Goal: Task Accomplishment & Management: Use online tool/utility

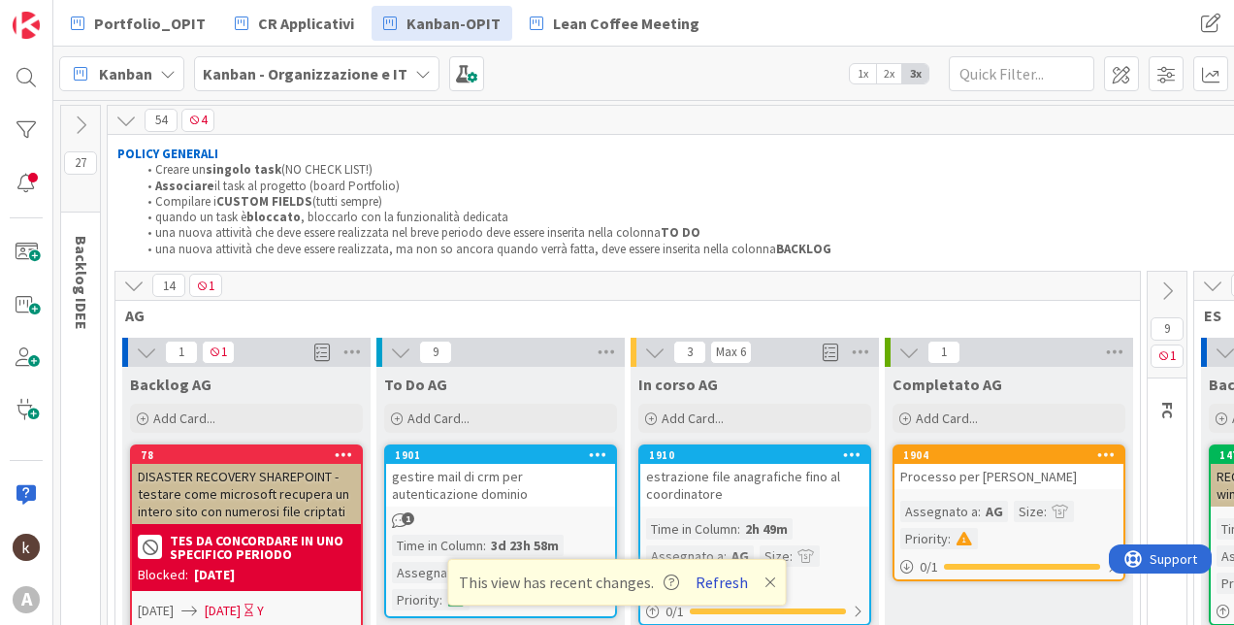
click at [720, 575] on button "Refresh" at bounding box center [722, 581] width 66 height 25
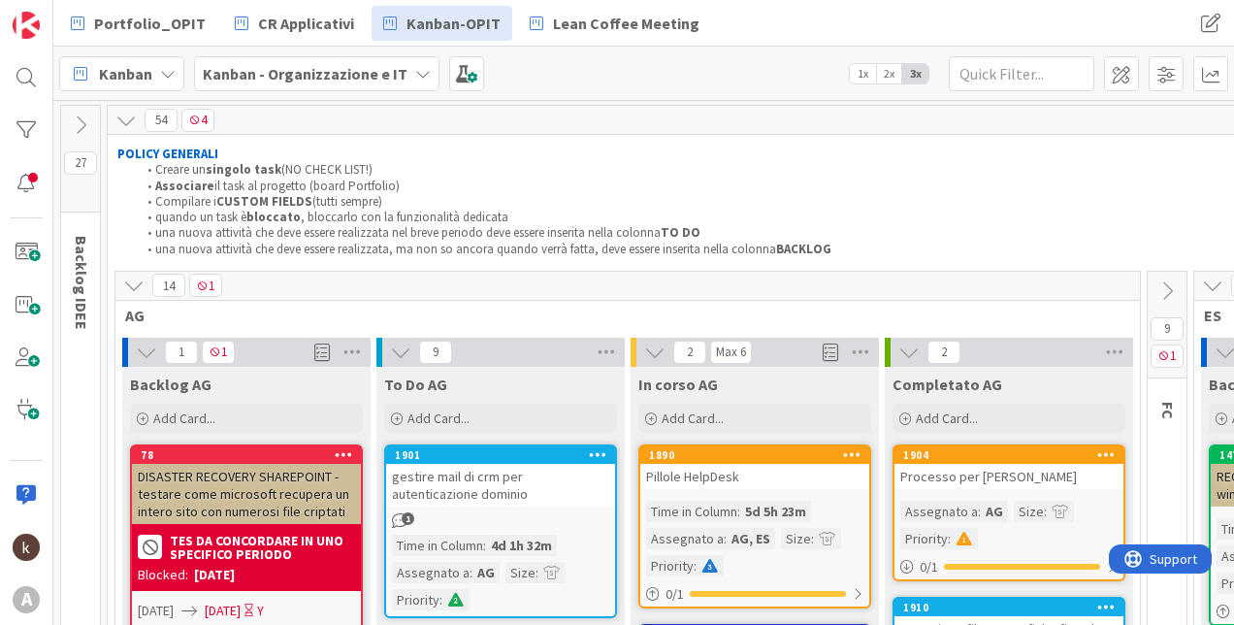
click at [138, 286] on icon at bounding box center [133, 284] width 21 height 21
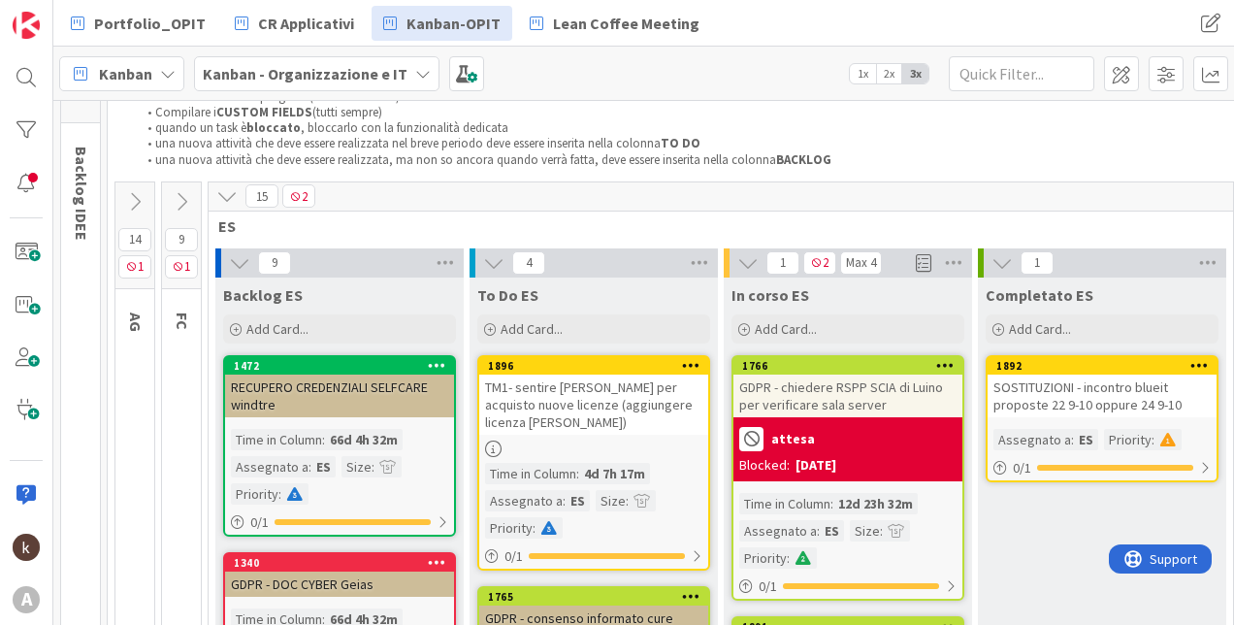
scroll to position [97, 0]
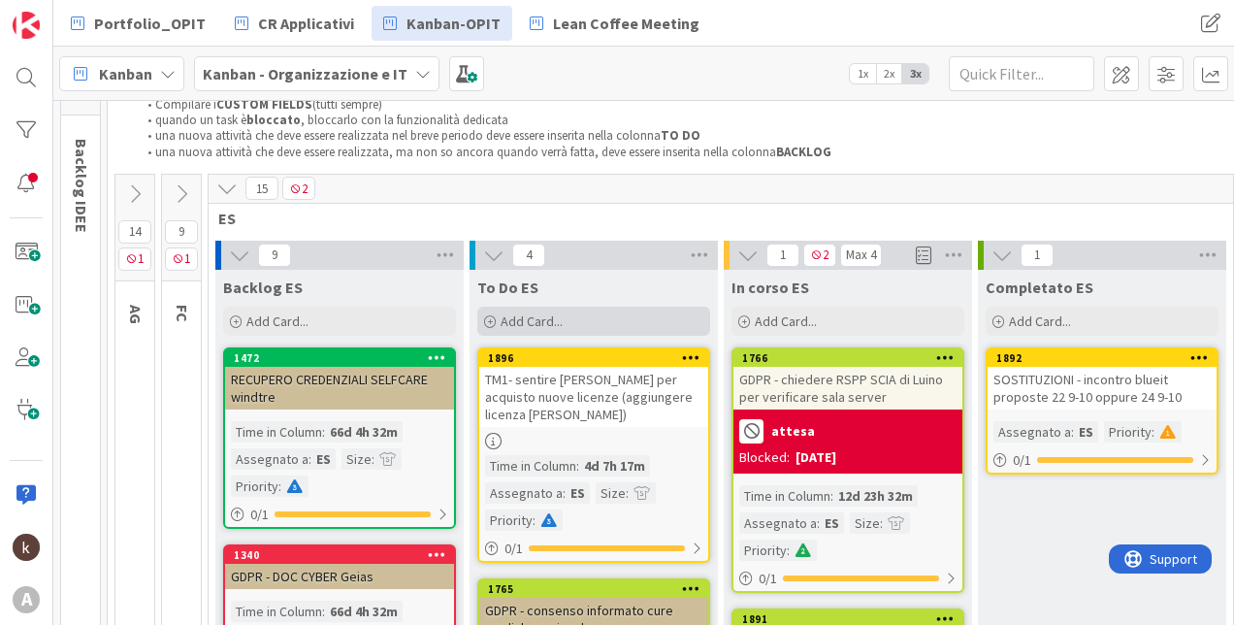
click at [556, 317] on span "Add Card..." at bounding box center [531, 320] width 62 height 17
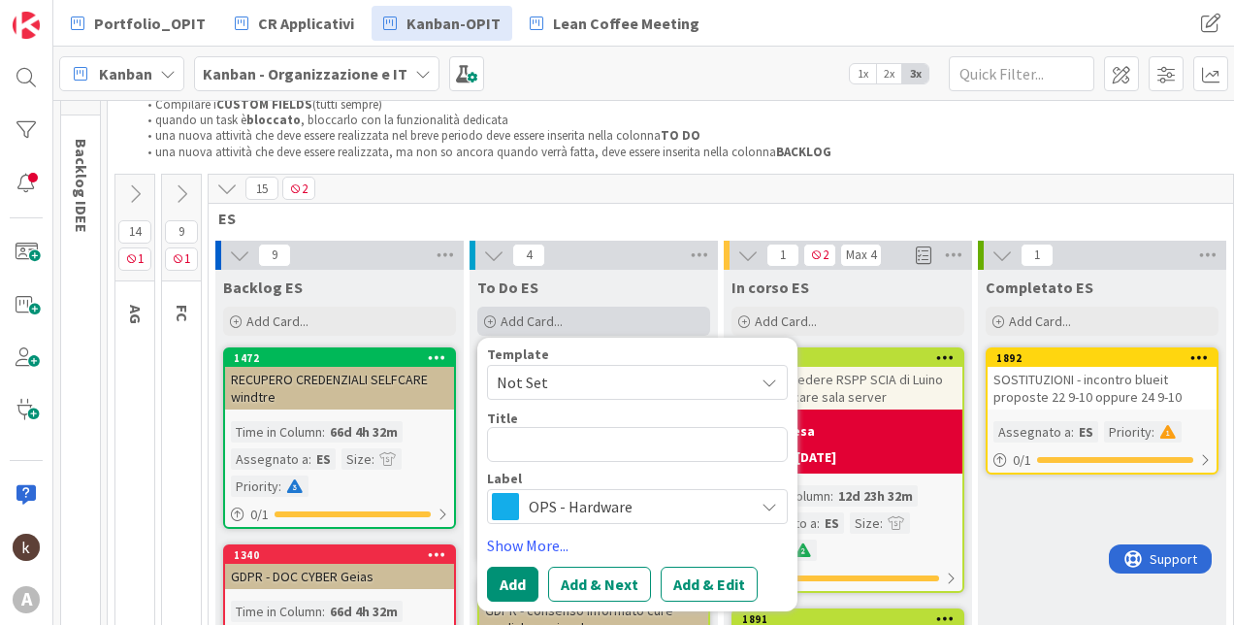
type textarea "x"
type textarea "S"
type textarea "x"
type textarea "SI"
type textarea "x"
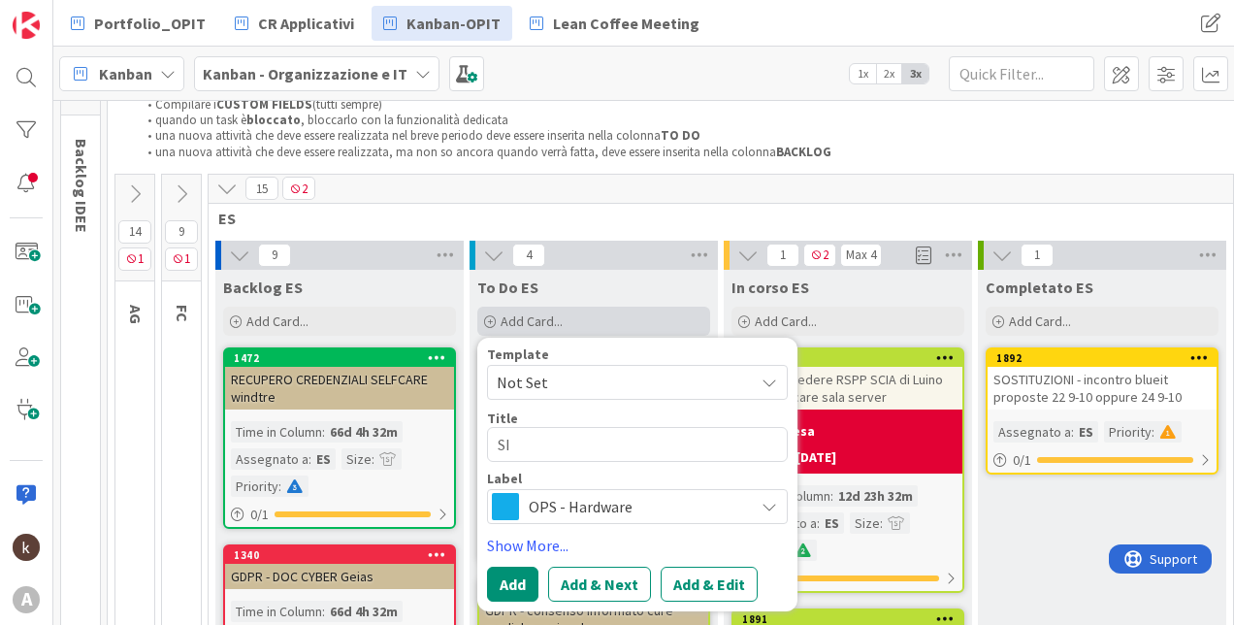
type textarea "SIS"
type textarea "x"
type textarea "SI"
type textarea "x"
type textarea "S"
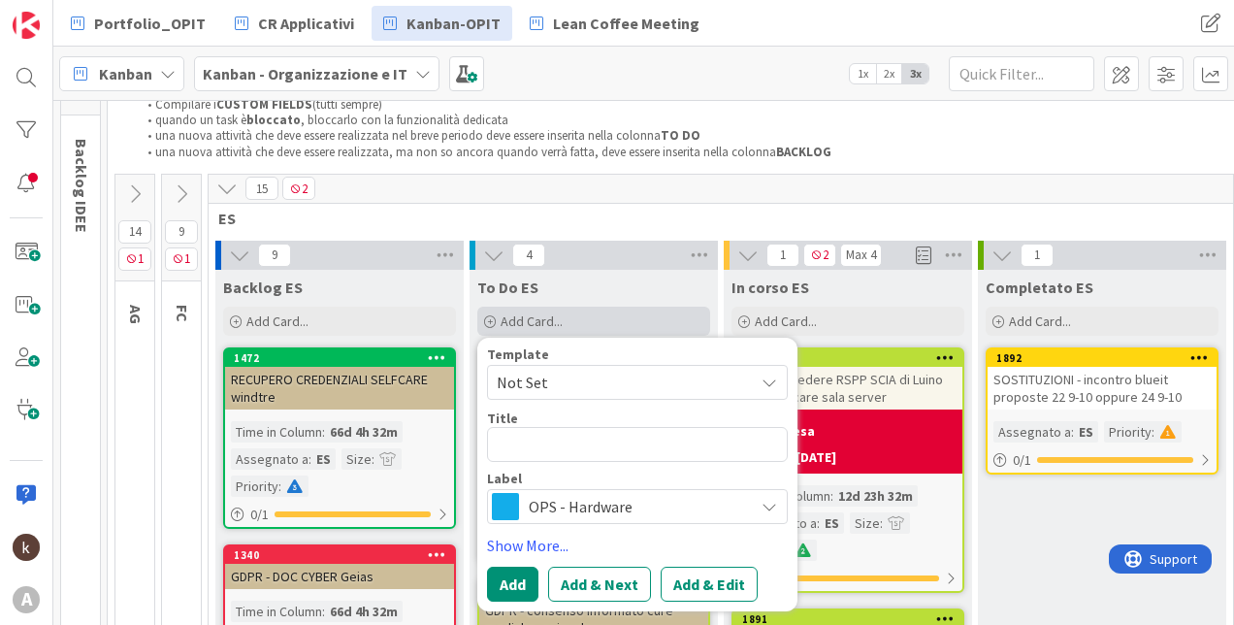
type textarea "x"
type textarea "PR"
type textarea "x"
type textarea "PRO"
type textarea "x"
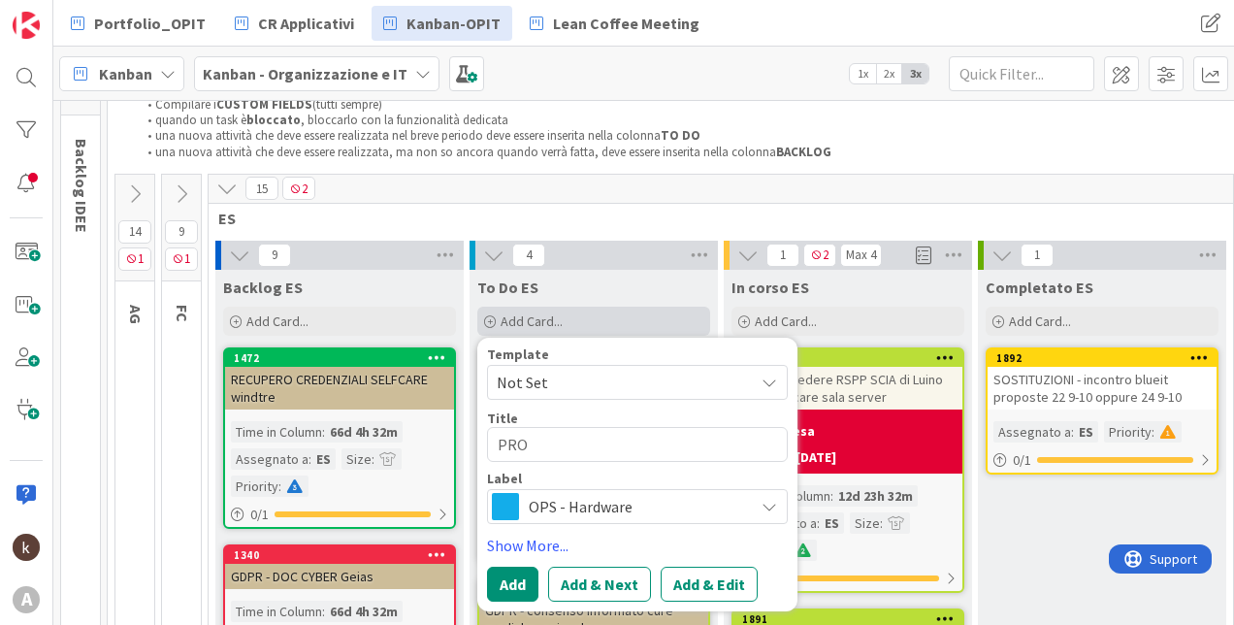
type textarea "PROC"
type textarea "x"
type textarea "PROCE"
type textarea "x"
type textarea "PROCES"
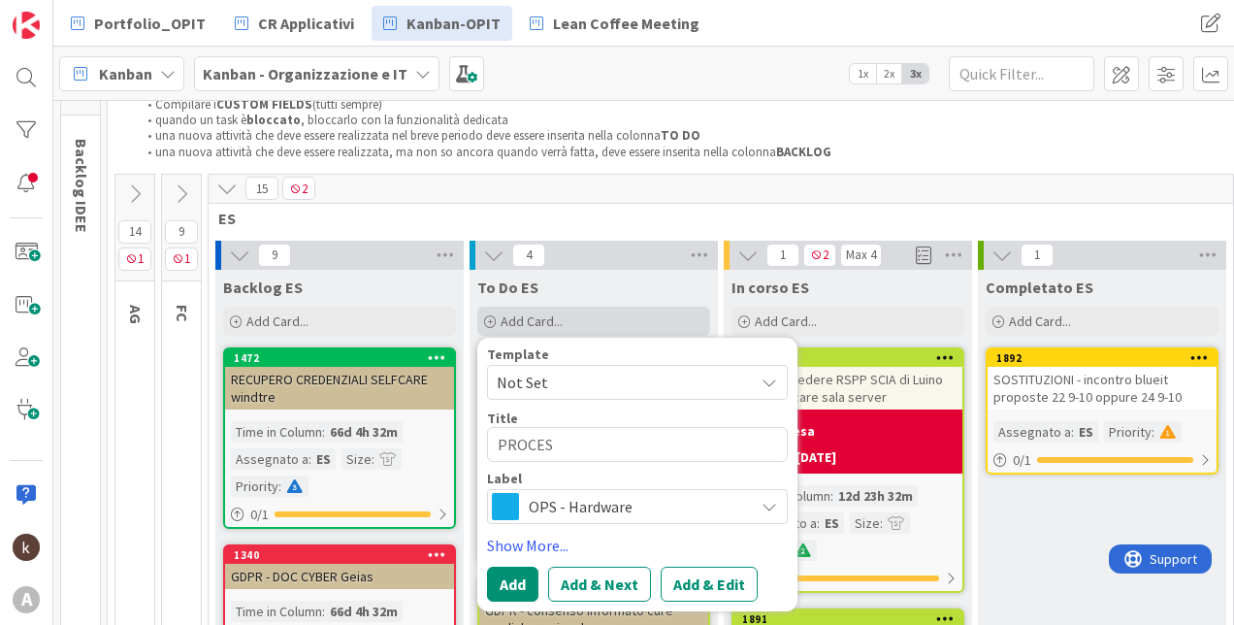
type textarea "x"
type textarea "PROCESSO"
type textarea "x"
type textarea "PROCESSO"
type textarea "x"
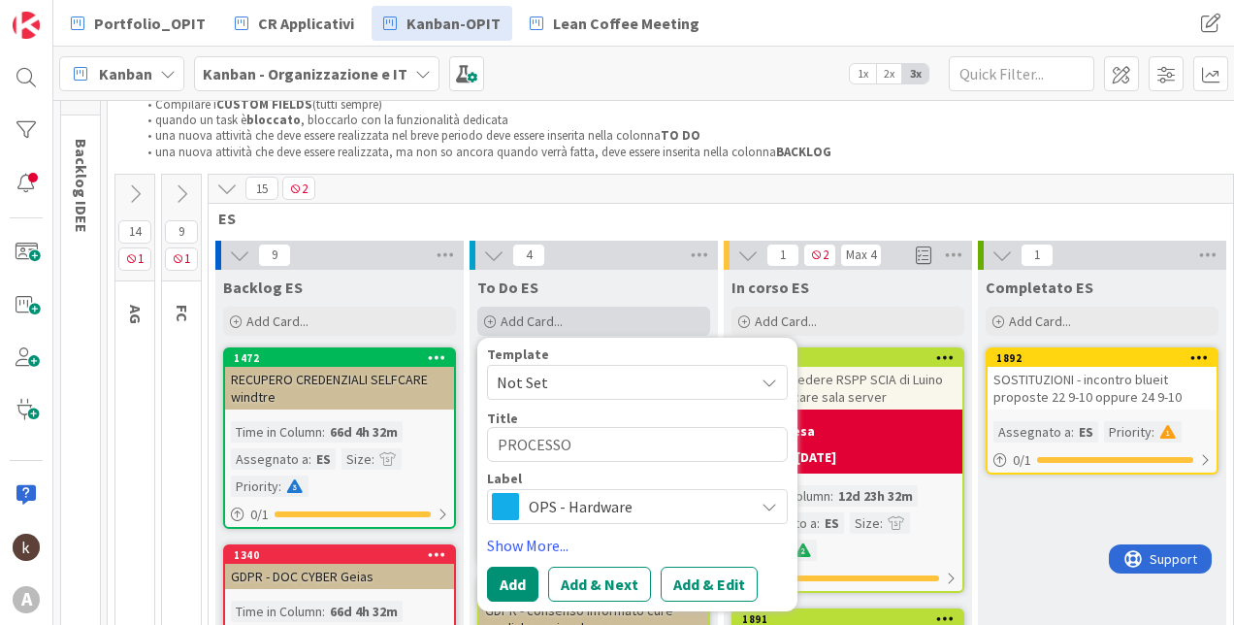
type textarea "PROCESSO K"
type textarea "x"
type textarea "PROCESSO"
type textarea "x"
type textarea "PROCESSO D"
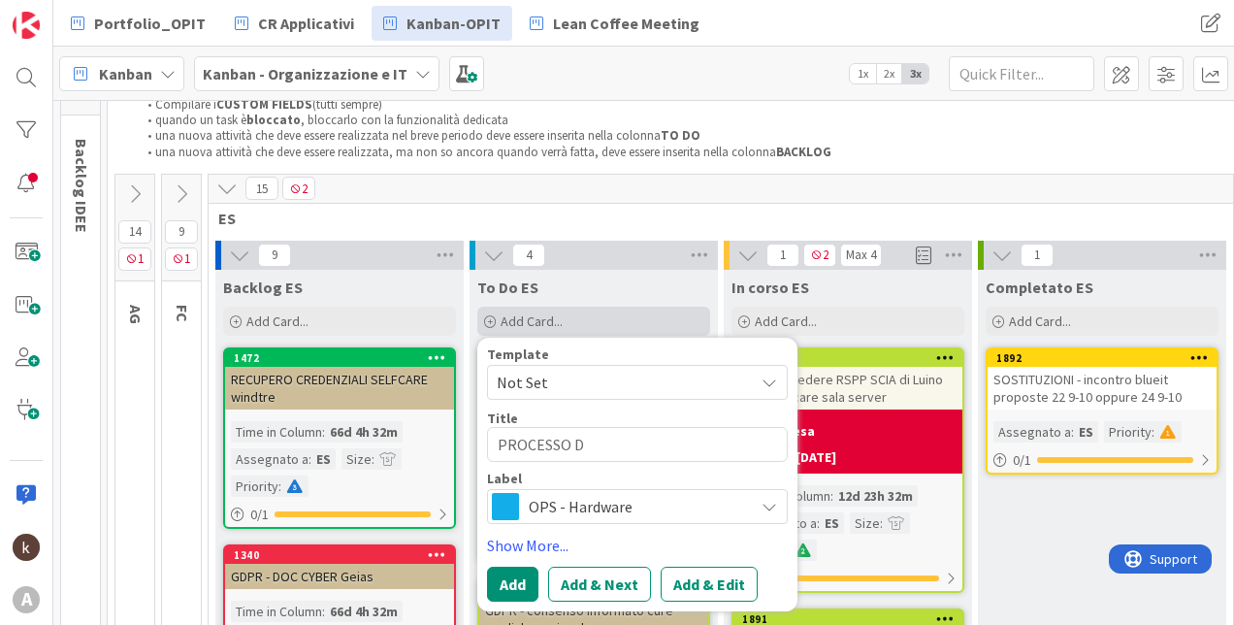
type textarea "x"
type textarea "PROCESSO DA"
type textarea "x"
type textarea "PROCESSO DAF"
type textarea "x"
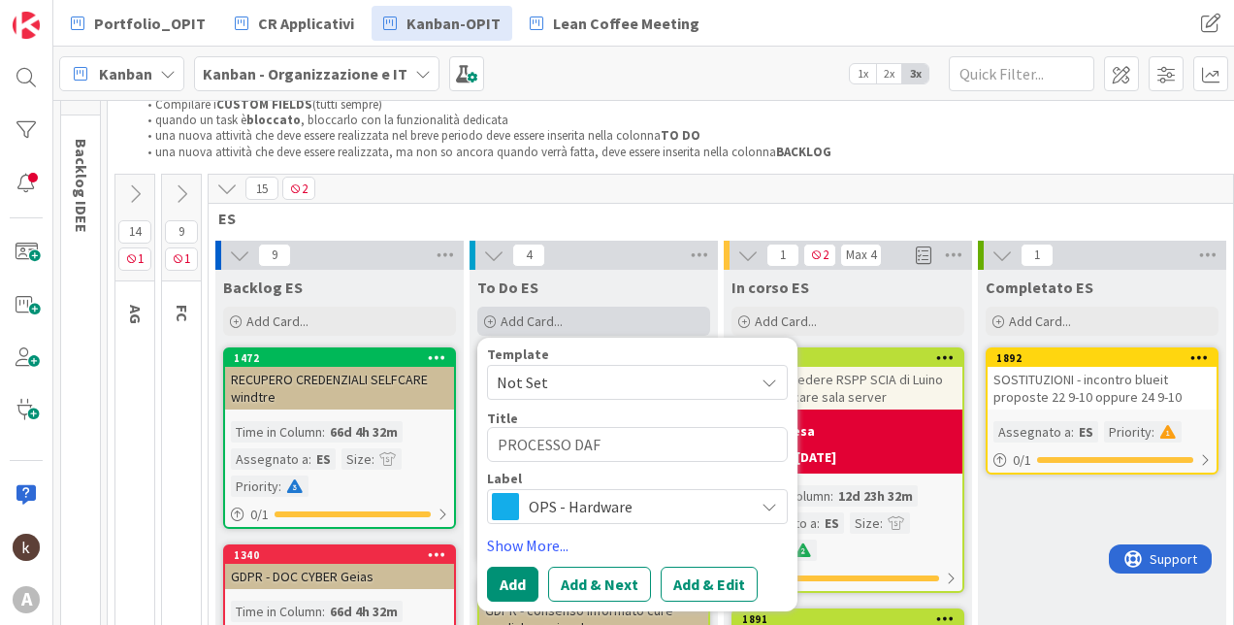
type textarea "PROCESSO DAFC"
type textarea "x"
type textarea "PROCESSO DAFC"
type textarea "x"
type textarea "PROCESSO DAFC F"
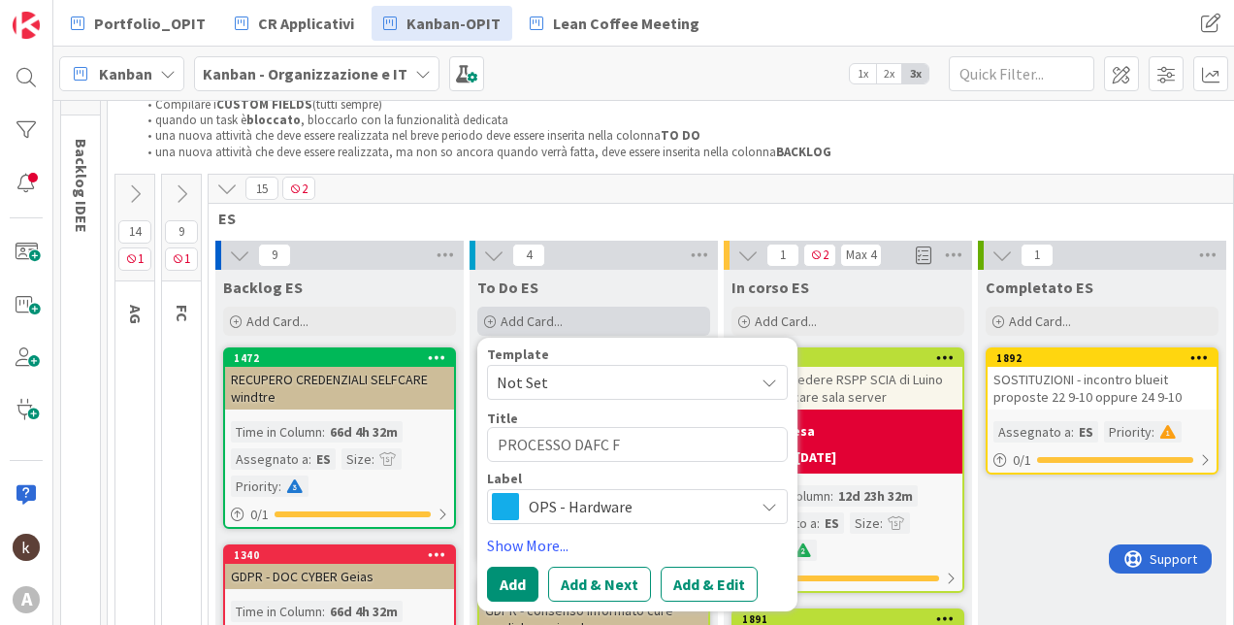
type textarea "x"
type textarea "PROCESSO DAFC FR"
type textarea "x"
type textarea "PROCESSO DAFC FRE"
type textarea "x"
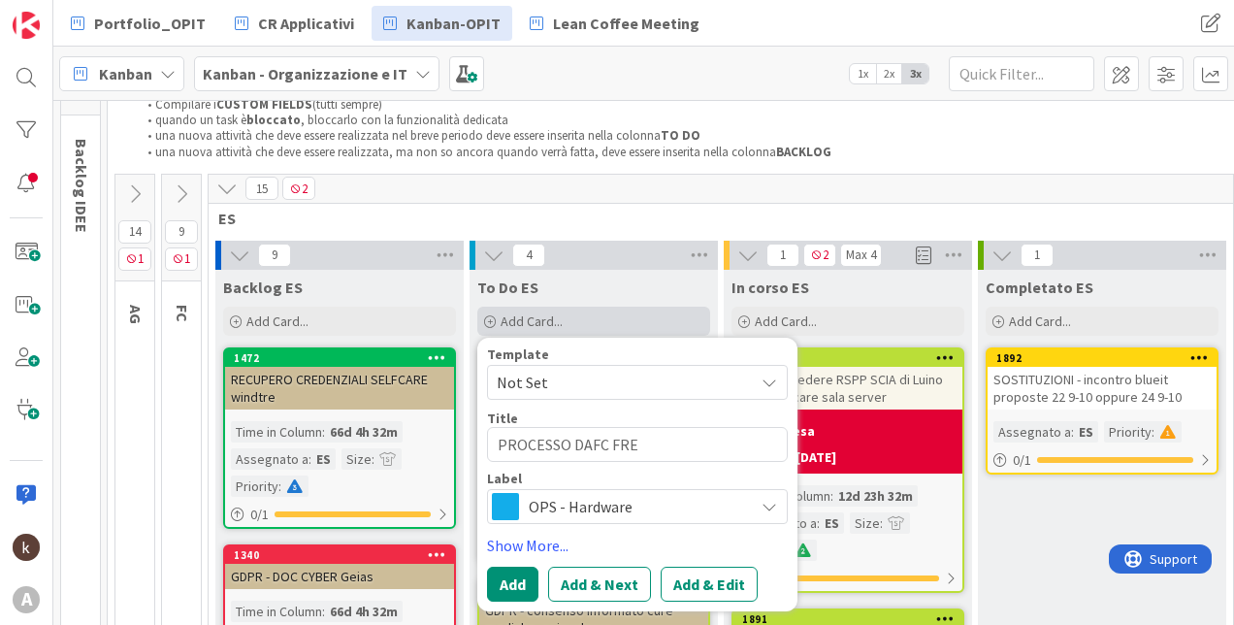
type textarea "PROCESSO DAFC FRES"
type textarea "x"
type textarea "PROCESSO DAFC FRESH"
type textarea "x"
type textarea "PROCESSO DAFC FRESHS"
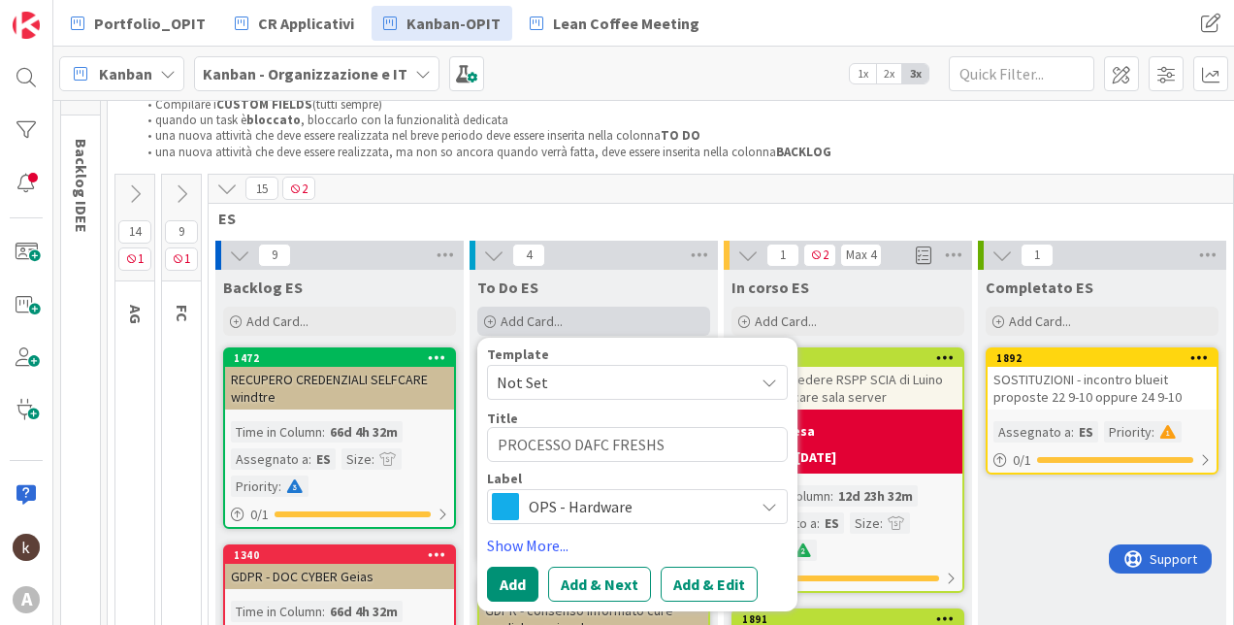
type textarea "x"
type textarea "PROCESSO DAFC FRESHSE"
type textarea "x"
type textarea "PROCESSO DAFC FRESHSER"
type textarea "x"
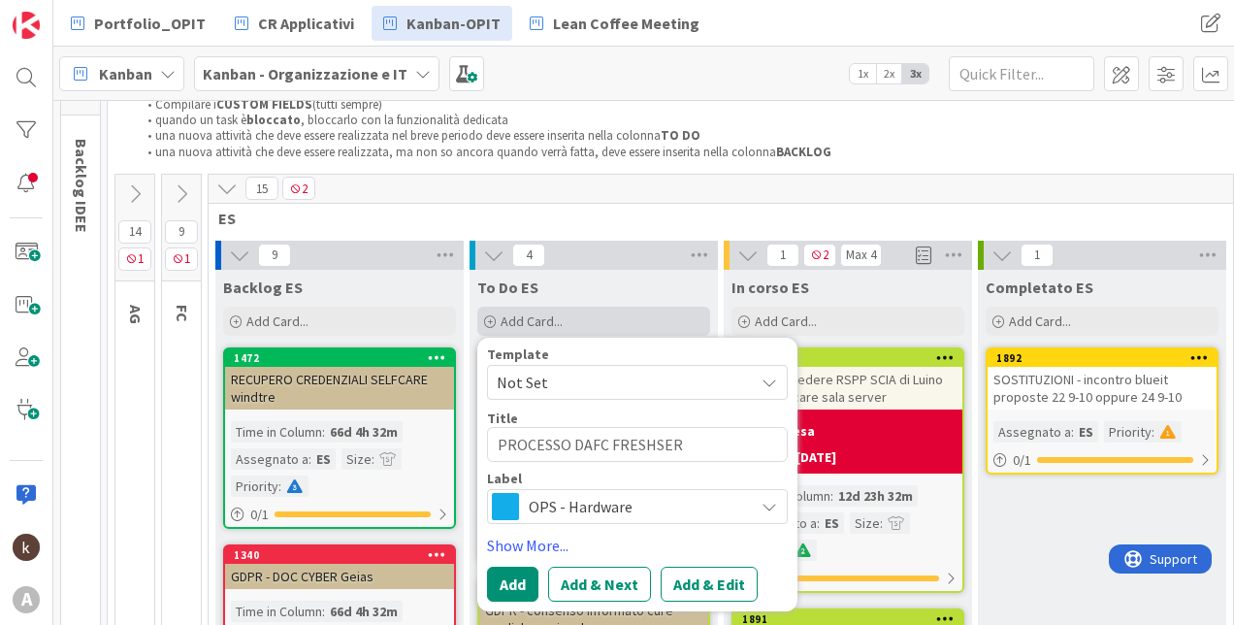
type textarea "PROCESSO DAFC FRESHSERV"
type textarea "x"
type textarea "PROCESSO DAFC FRESHSERVI"
type textarea "x"
type textarea "PROCESSO DAFC FRESHSERVIC"
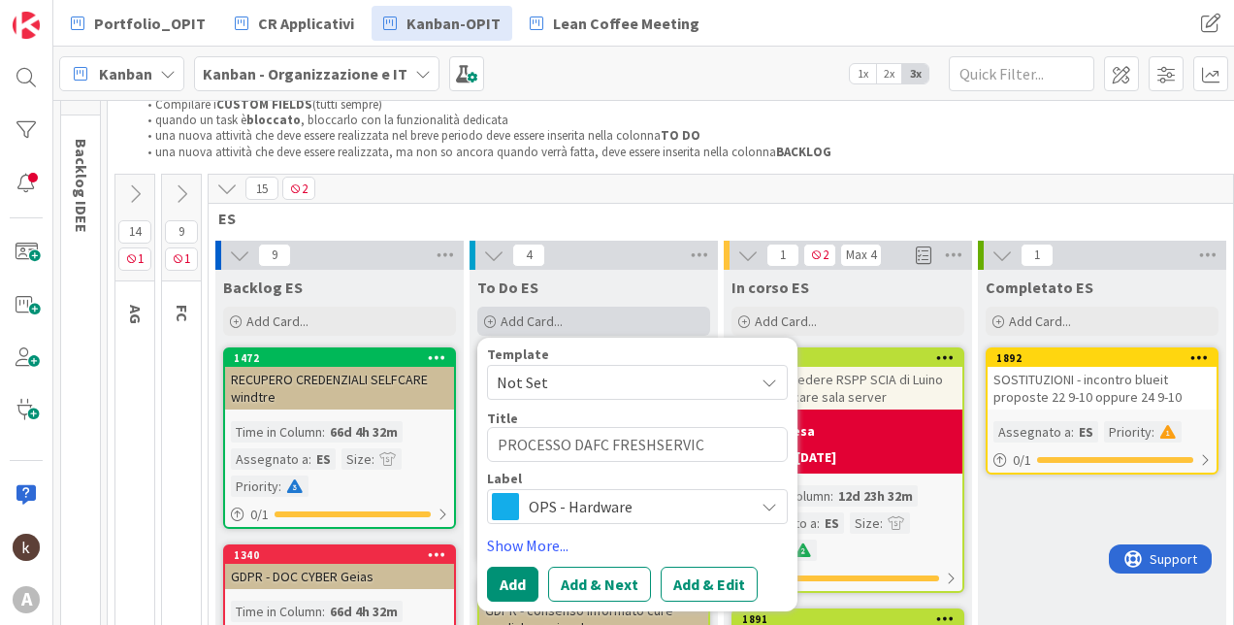
type textarea "x"
type textarea "PROCESSO DAFC FRESHSERVICE"
type textarea "x"
type textarea "PROCESSO DAFC FRESHSERVICE -"
type textarea "x"
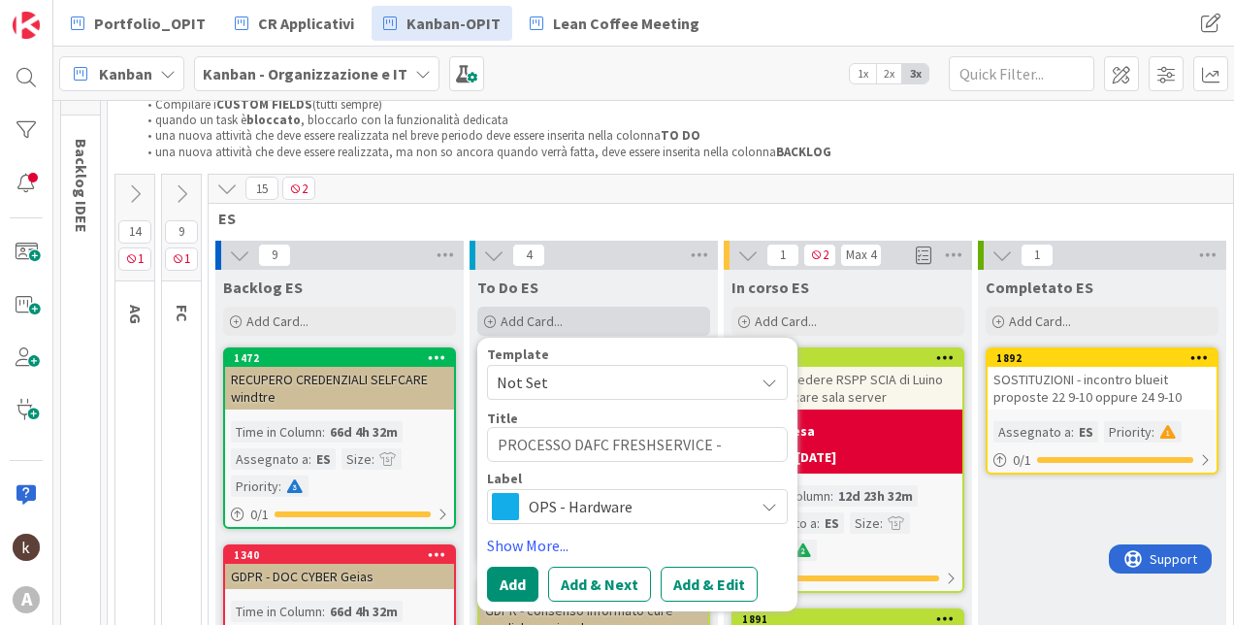
type textarea "PROCESSO DAFC FRESHSERVICE -"
type textarea "x"
type textarea "PROCESSO DAFC FRESHSERVICE - d"
type textarea "x"
type textarea "PROCESSO DAFC FRESHSERVICE - de"
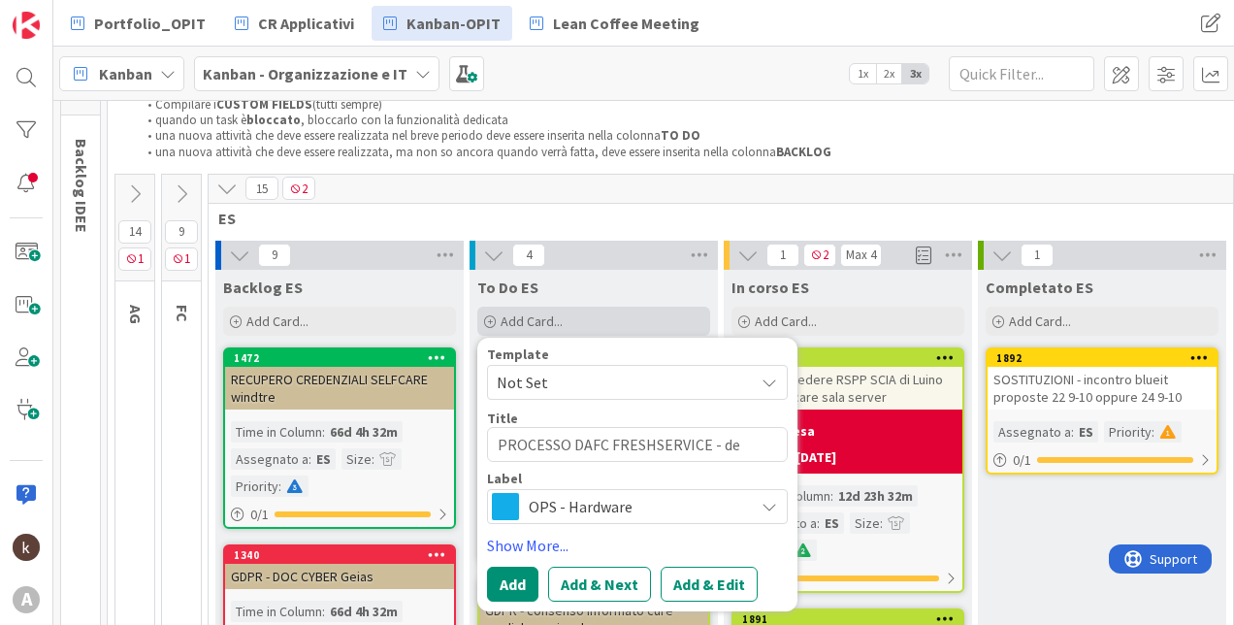
type textarea "x"
type textarea "PROCESSO DAFC FRESHSERVICE - d"
type textarea "x"
type textarea "PROCESSO DAFC FRESHSERVICE -"
type textarea "x"
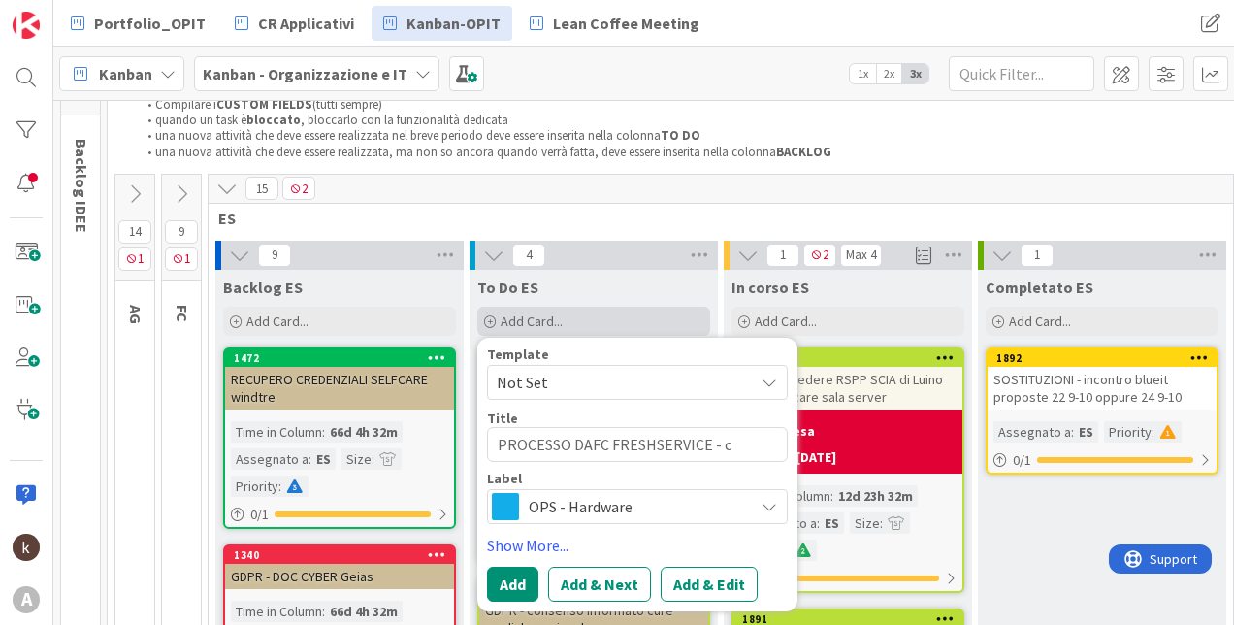
type textarea "PROCESSO DAFC FRESHSERVICE - co"
type textarea "x"
type textarea "PROCESSO DAFC FRESHSERVICE - cor"
type textarea "x"
type textarea "PROCESSO DAFC FRESHSERVICE - corr"
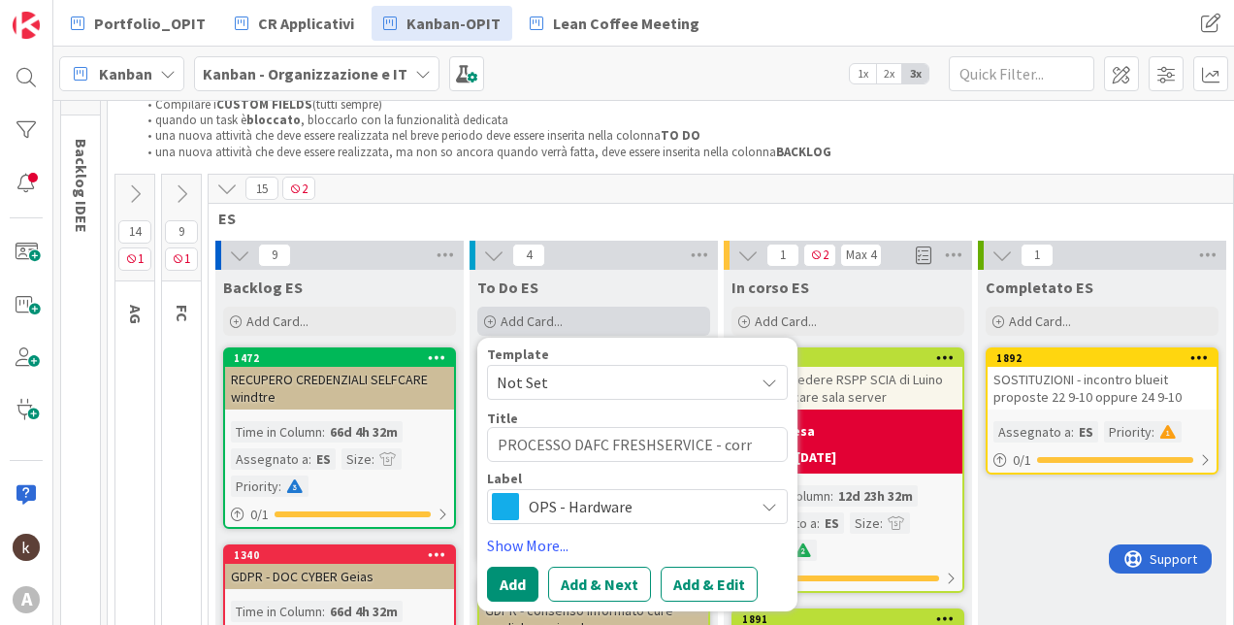
type textarea "x"
type textarea "PROCESSO DAFC FRESHSERVICE - corre"
type textarea "x"
type textarea "PROCESSO DAFC FRESHSERVICE - correg"
type textarea "x"
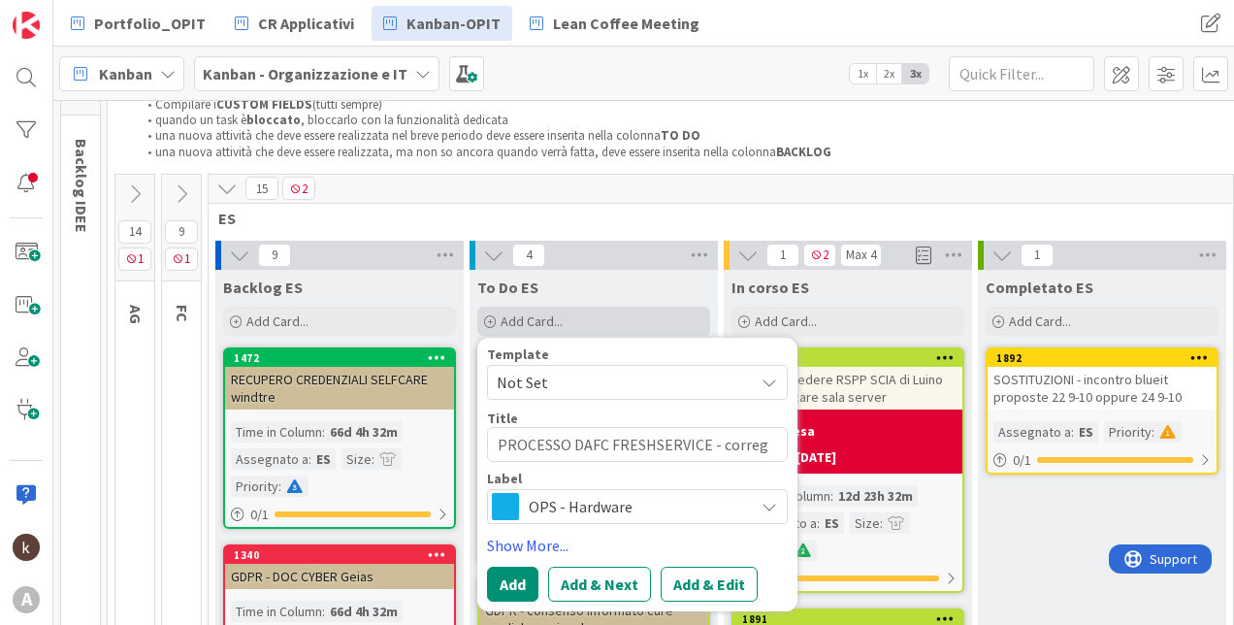
type textarea "PROCESSO DAFC FRESHSERVICE - corregg"
type textarea "x"
type textarea "PROCESSO DAFC FRESHSERVICE - corregge"
type textarea "x"
type textarea "PROCESSO DAFC FRESHSERVICE - corregger"
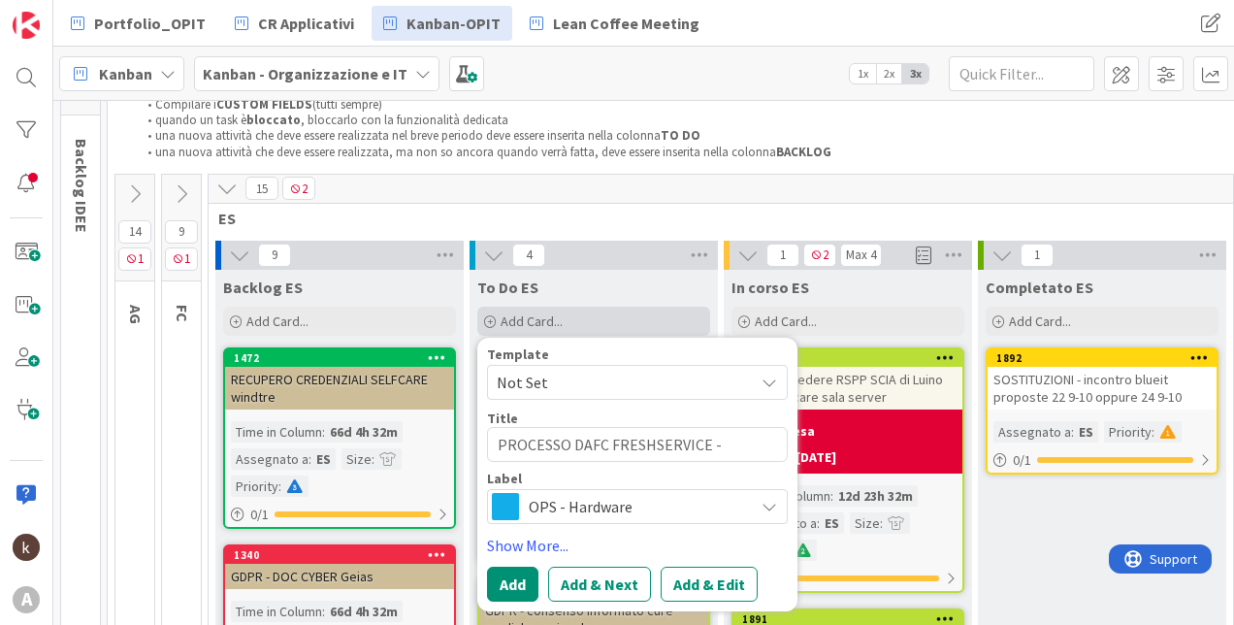
type textarea "x"
type textarea "PROCESSO DAFC FRESHSERVICE - correggere"
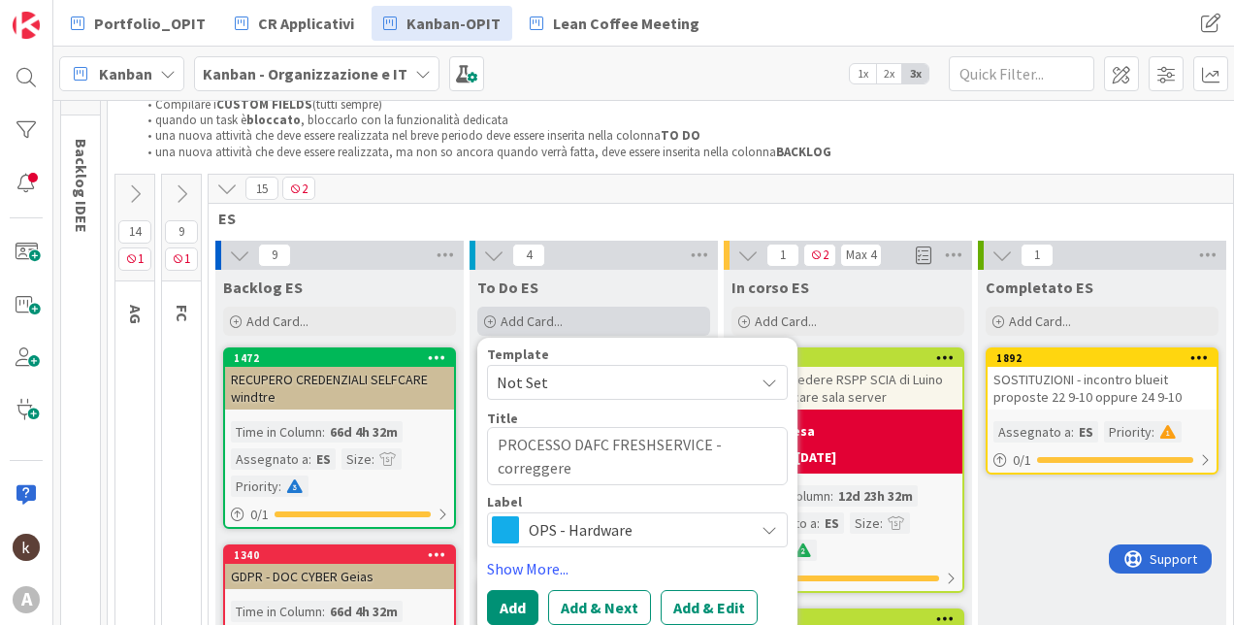
type textarea "x"
type textarea "PROCESSO DAFC FRESHSERVICE - correggere"
type textarea "x"
type textarea "PROCESSO DAFC FRESHSERVICE - correggere w"
type textarea "x"
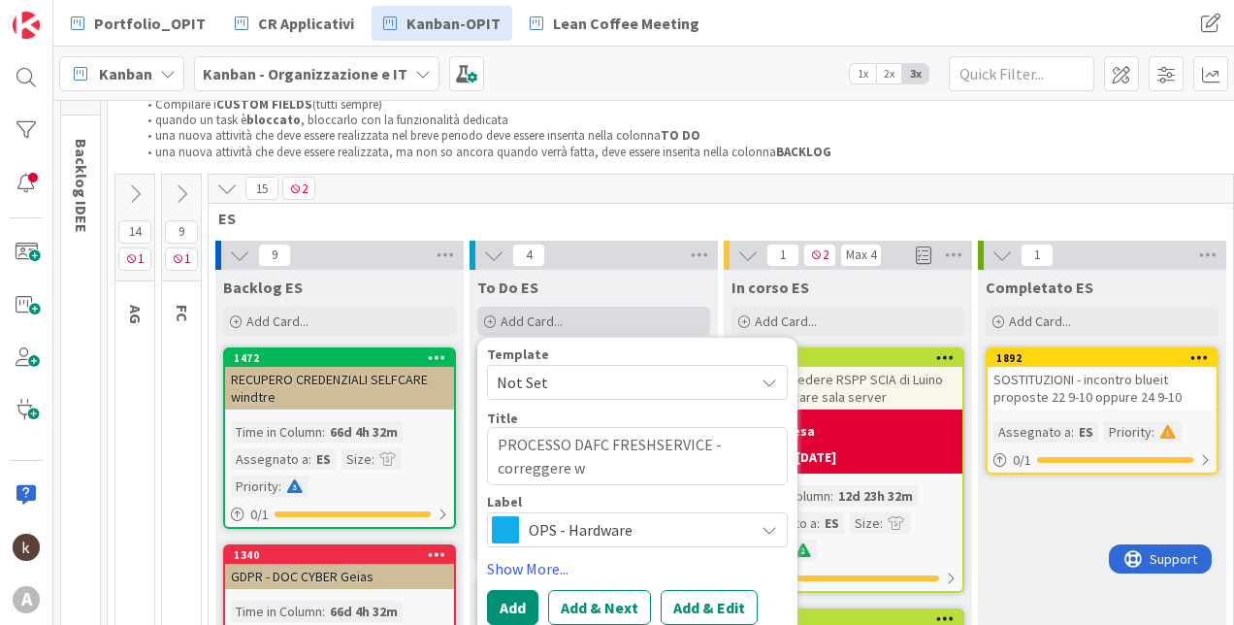
type textarea "PROCESSO DAFC FRESHSERVICE - correggere wo"
type textarea "x"
type textarea "PROCESSO DAFC FRESHSERVICE - correggere wor"
type textarea "x"
type textarea "PROCESSO DAFC FRESHSERVICE - correggere work"
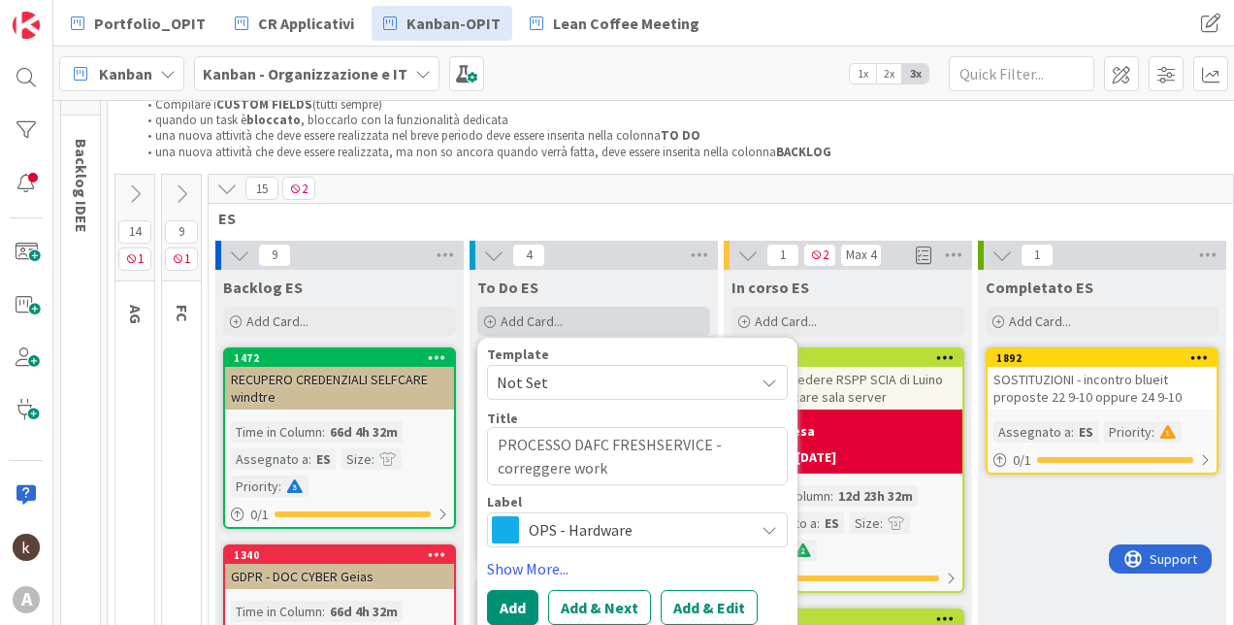
type textarea "x"
type textarea "PROCESSO DAFC FRESHSERVICE - correggere workf"
type textarea "x"
type textarea "PROCESSO DAFC FRESHSERVICE - correggere workfl"
type textarea "x"
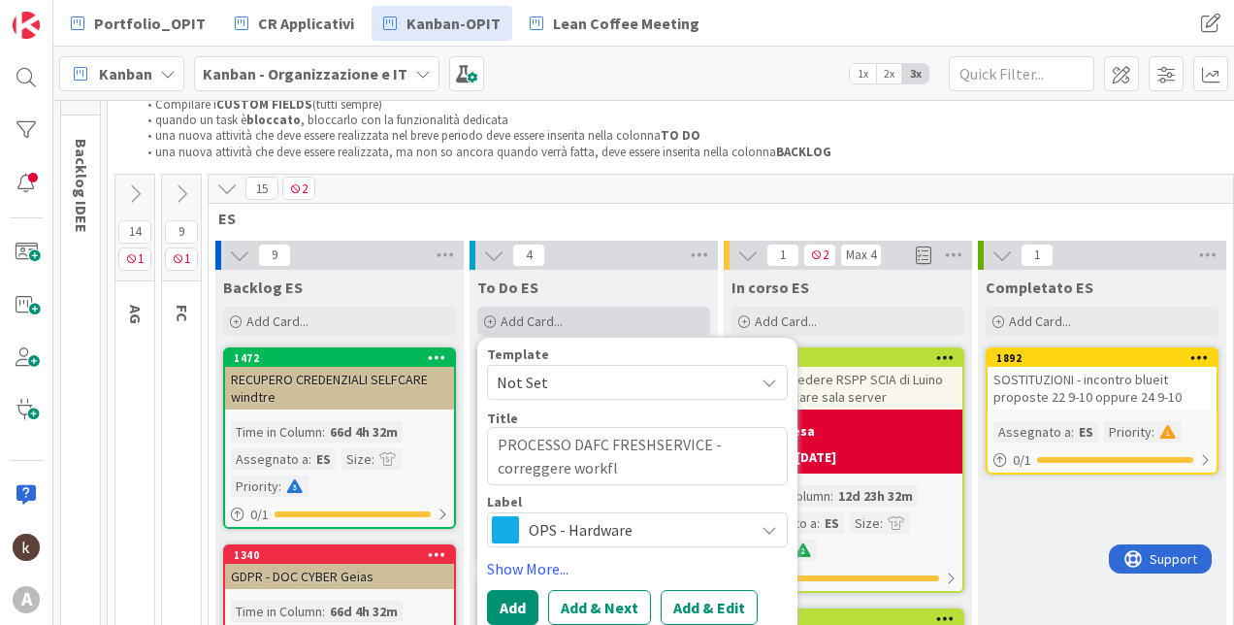
type textarea "PROCESSO DAFC FRESHSERVICE - correggere workflo"
type textarea "x"
type textarea "PROCESSO DAFC FRESHSERVICE - correggere workflow"
type textarea "x"
type textarea "PROCESSO DAFC FRESHSERVICE - correggere workflow"
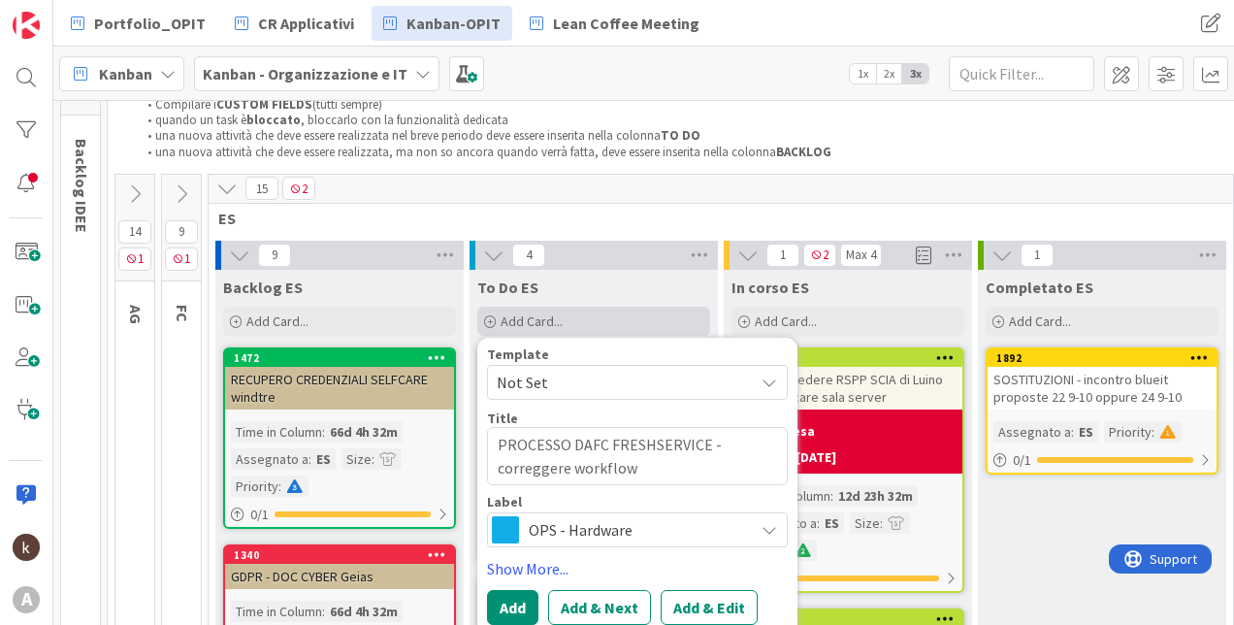
type textarea "x"
type textarea "PROCESSO DAFC FRESHSERVICE - correggere workflow a"
type textarea "x"
type textarea "PROCESSO DAFC FRESHSERVICE - correggere workflow au"
type textarea "x"
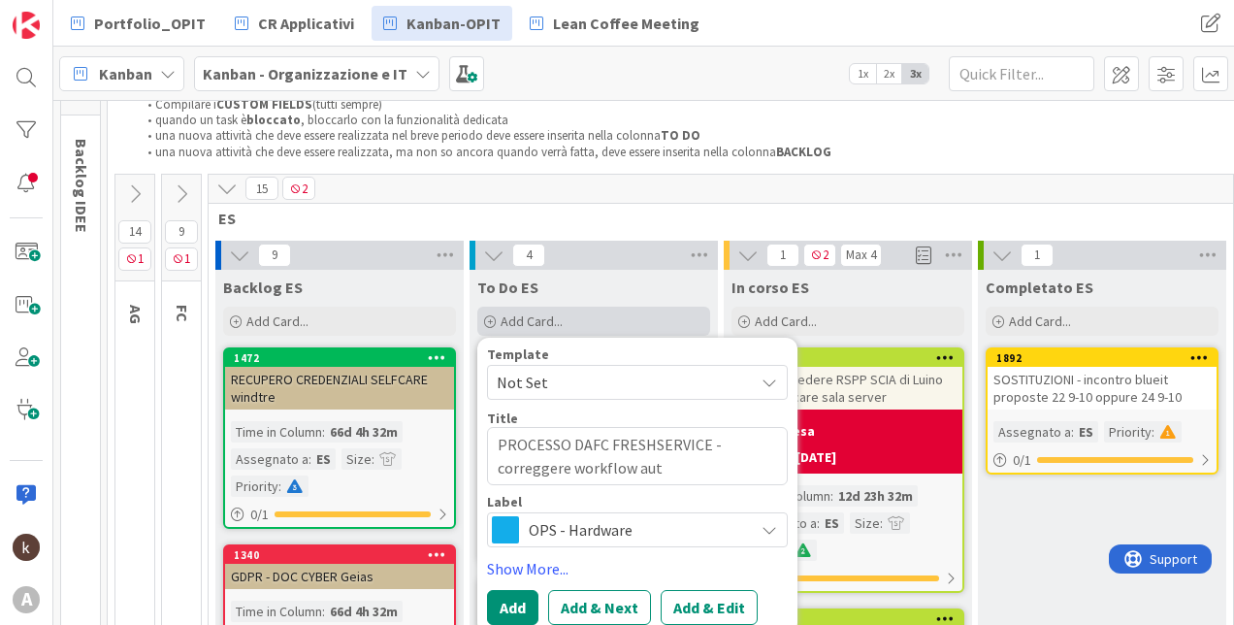
type textarea "PROCESSO DAFC FRESHSERVICE - correggere workflow auto"
type textarea "x"
type textarea "PROCESSO DAFC FRESHSERVICE - correggere workflow autor"
type textarea "x"
type textarea "PROCESSO DAFC FRESHSERVICE - correggere workflow autori"
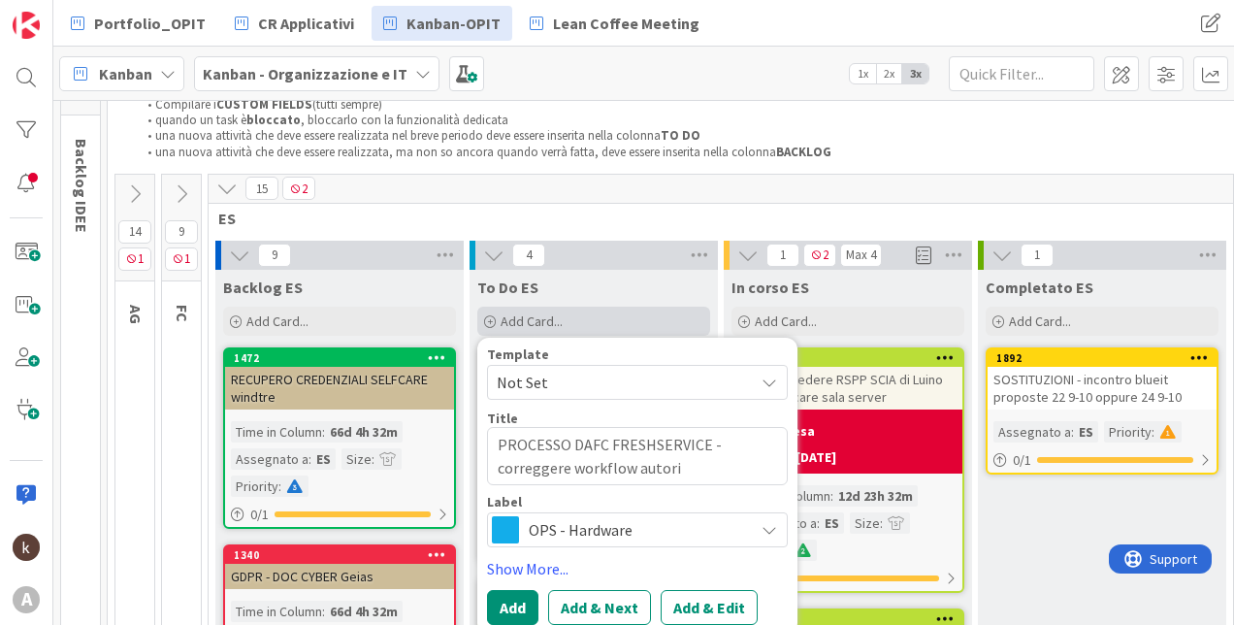
type textarea "x"
type textarea "PROCESSO DAFC FRESHSERVICE - correggere workflow autoriz"
type textarea "x"
type textarea "PROCESSO DAFC FRESHSERVICE - correggere workflow autorizz"
type textarea "x"
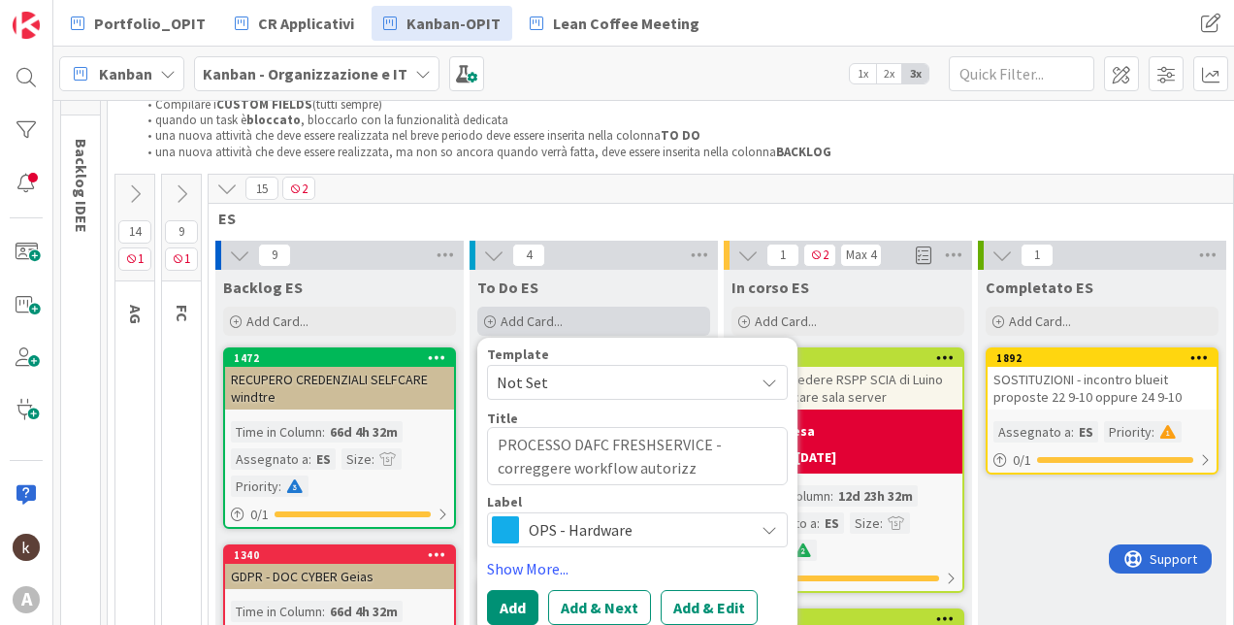
type textarea "PROCESSO DAFC FRESHSERVICE - correggere workflow autorizza"
type textarea "x"
type textarea "PROCESSO DAFC FRESHSERVICE - correggere workflow autorizzati"
type textarea "x"
type textarea "PROCESSO DAFC FRESHSERVICE - correggere workflow autorizzativo"
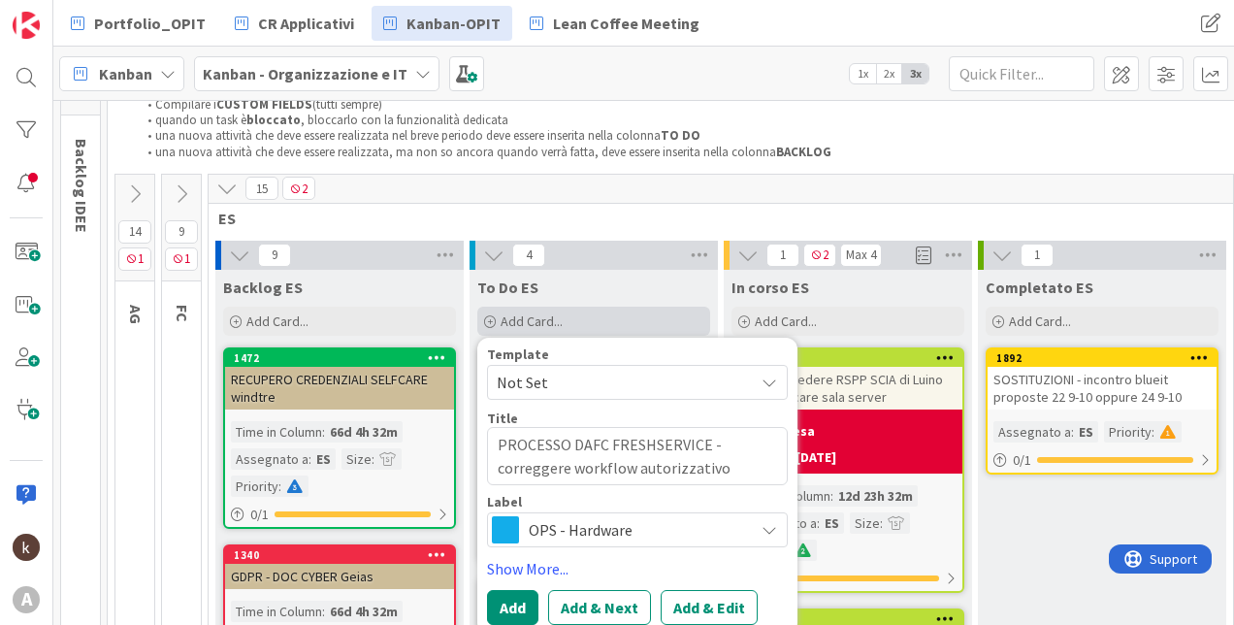
type textarea "x"
type textarea "PROCESSO DAFC FRESHSERVICE - correggere workflow autorizzativo"
click at [553, 517] on span "OPS - Hardware" at bounding box center [636, 529] width 215 height 27
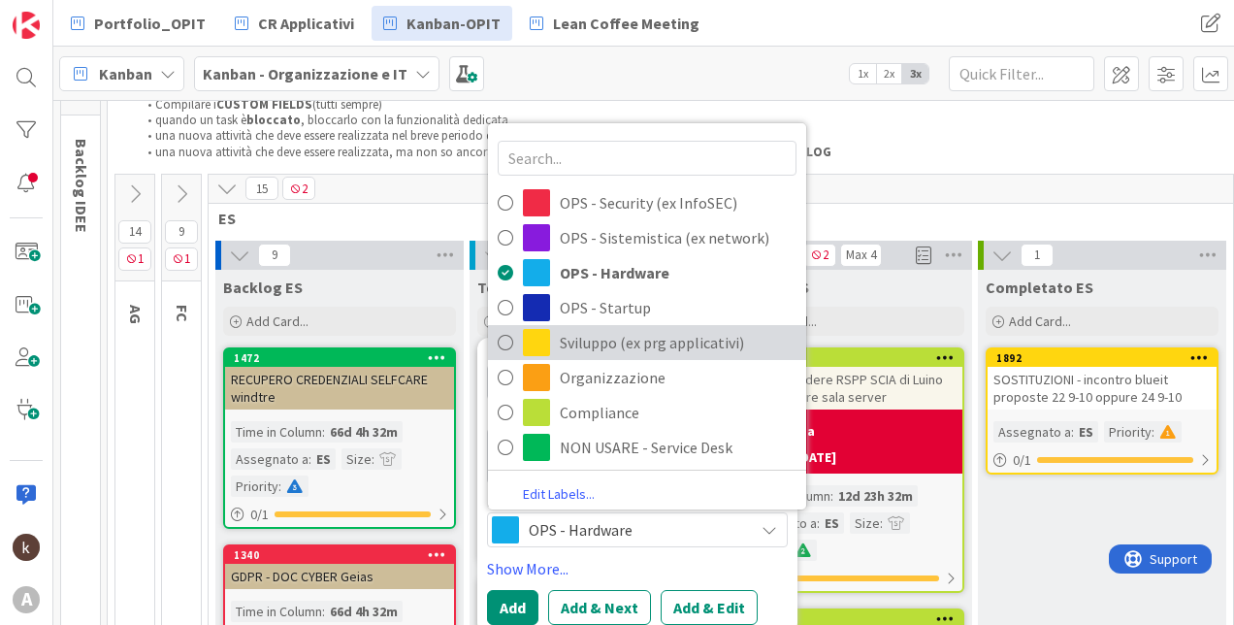
click at [626, 341] on span "Sviluppo (ex prg applicativi)" at bounding box center [678, 342] width 237 height 29
type textarea "x"
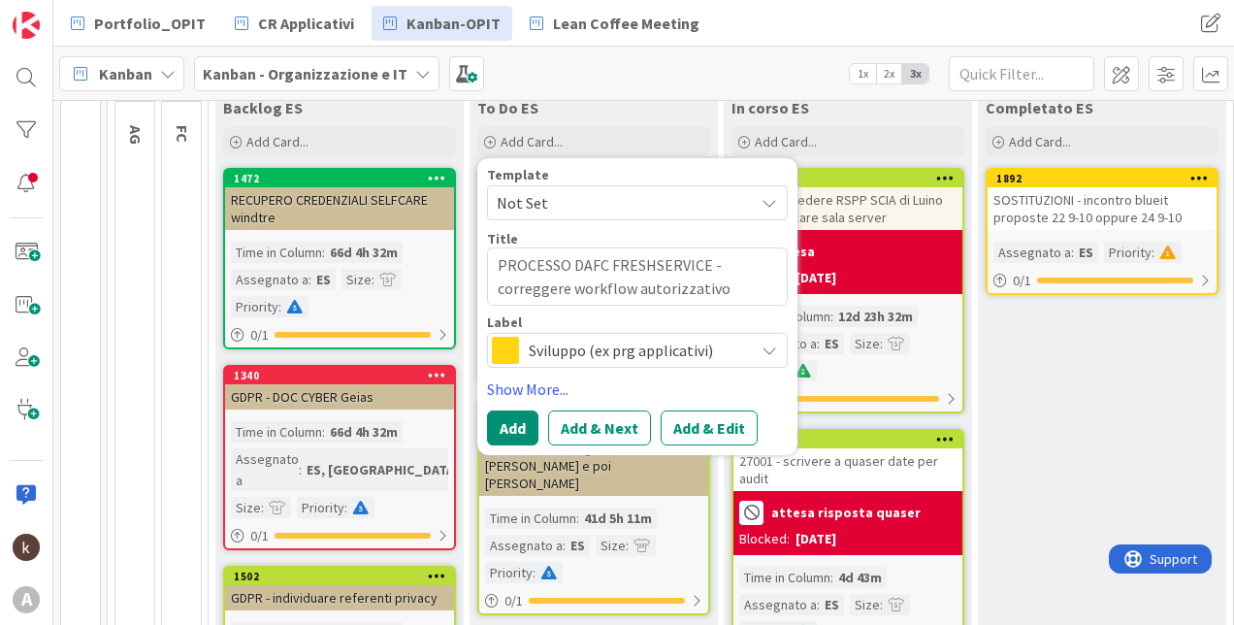
scroll to position [291, 0]
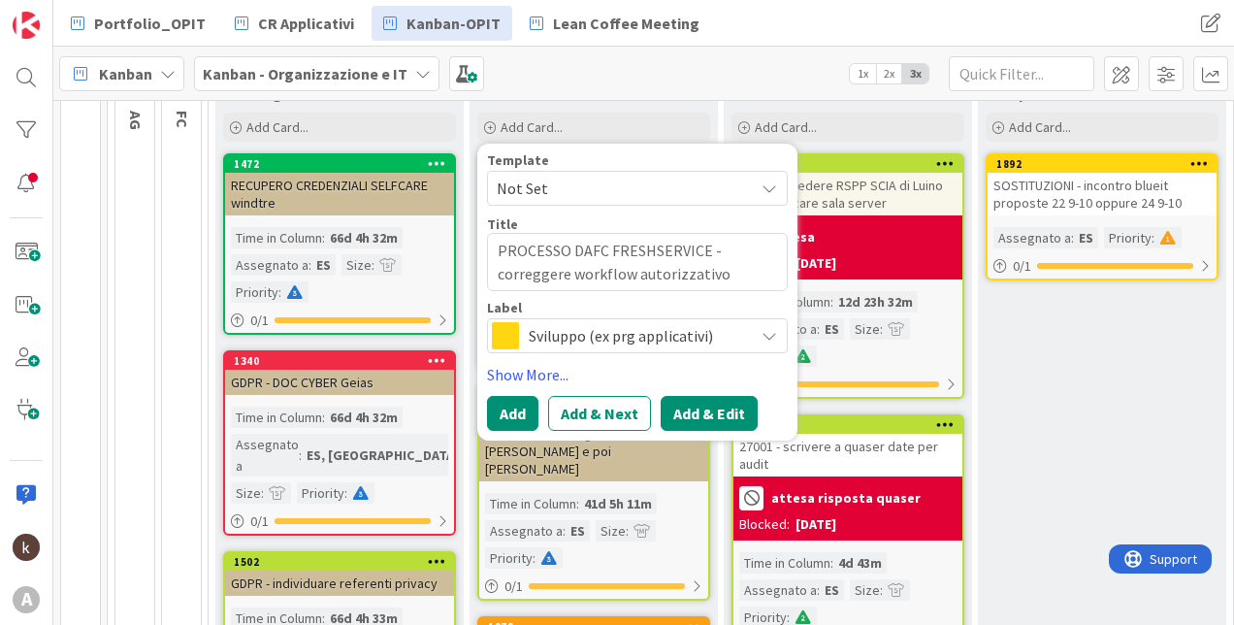
click at [690, 416] on button "Add & Edit" at bounding box center [709, 413] width 97 height 35
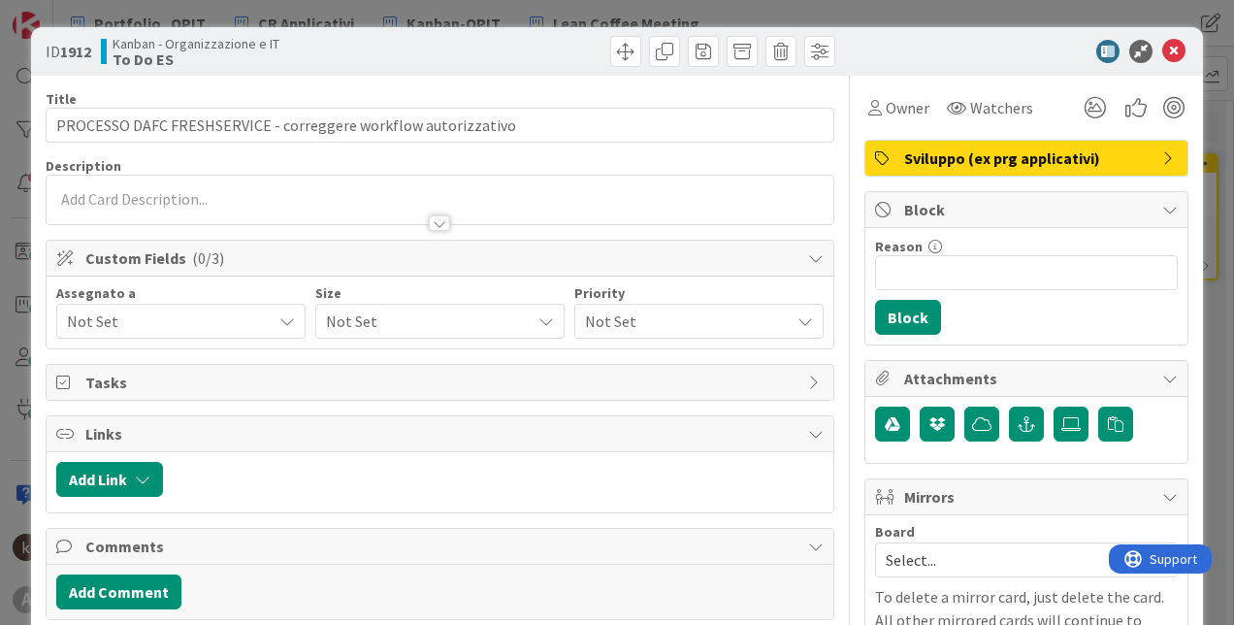
click at [160, 331] on span "Not Set" at bounding box center [169, 320] width 205 height 23
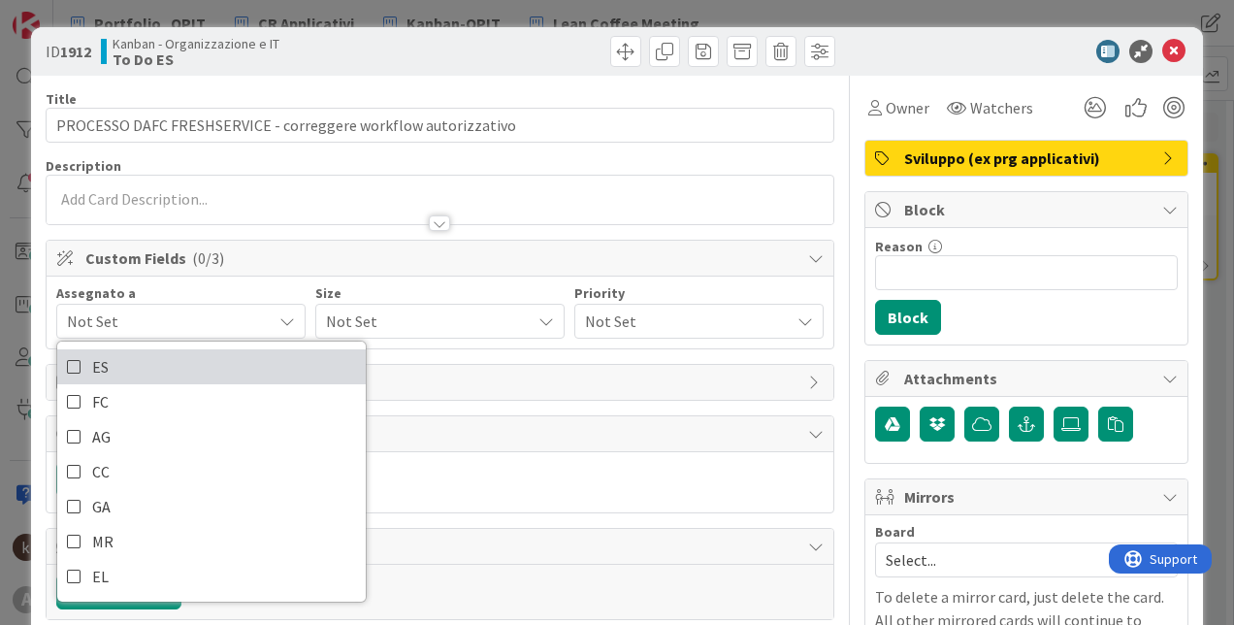
click at [161, 365] on link "ES" at bounding box center [211, 366] width 308 height 35
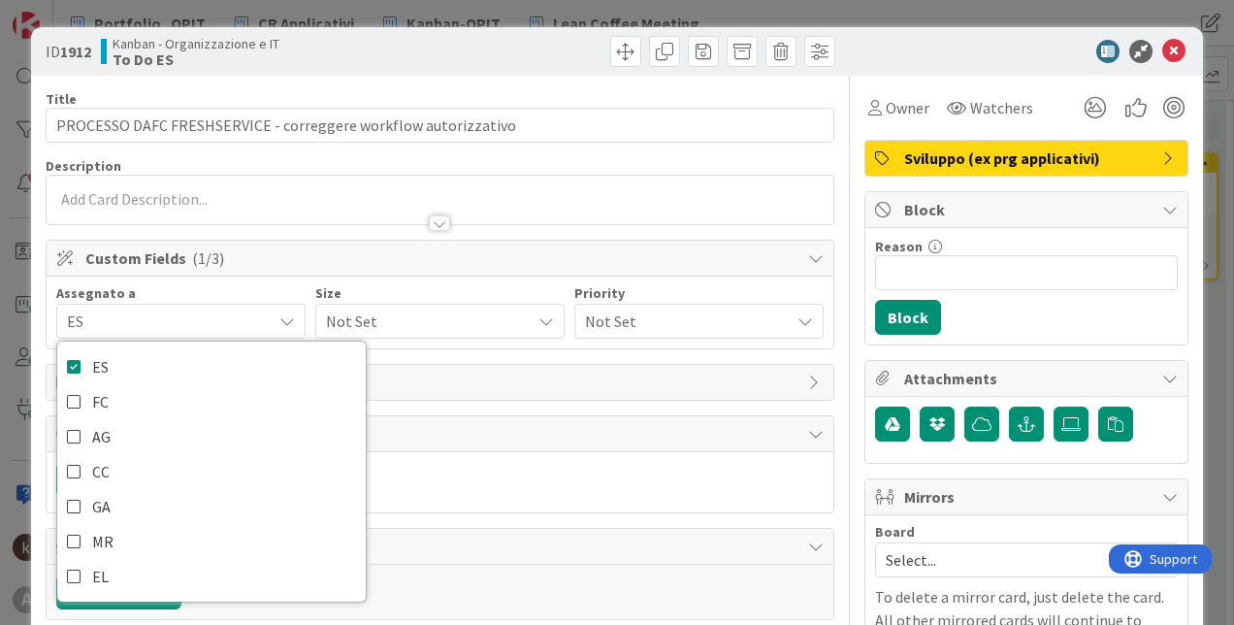
click at [427, 319] on span "Not Set" at bounding box center [423, 320] width 195 height 27
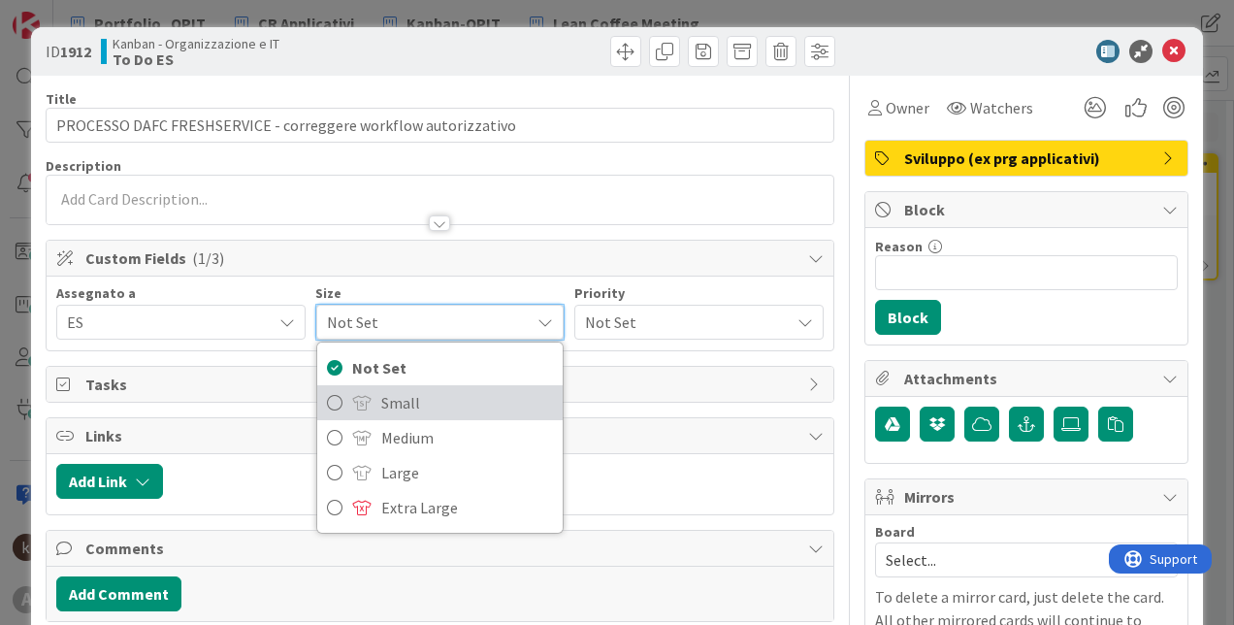
drag, startPoint x: 421, startPoint y: 407, endPoint x: 679, endPoint y: 346, distance: 265.1
click at [421, 407] on span "Small" at bounding box center [467, 402] width 172 height 29
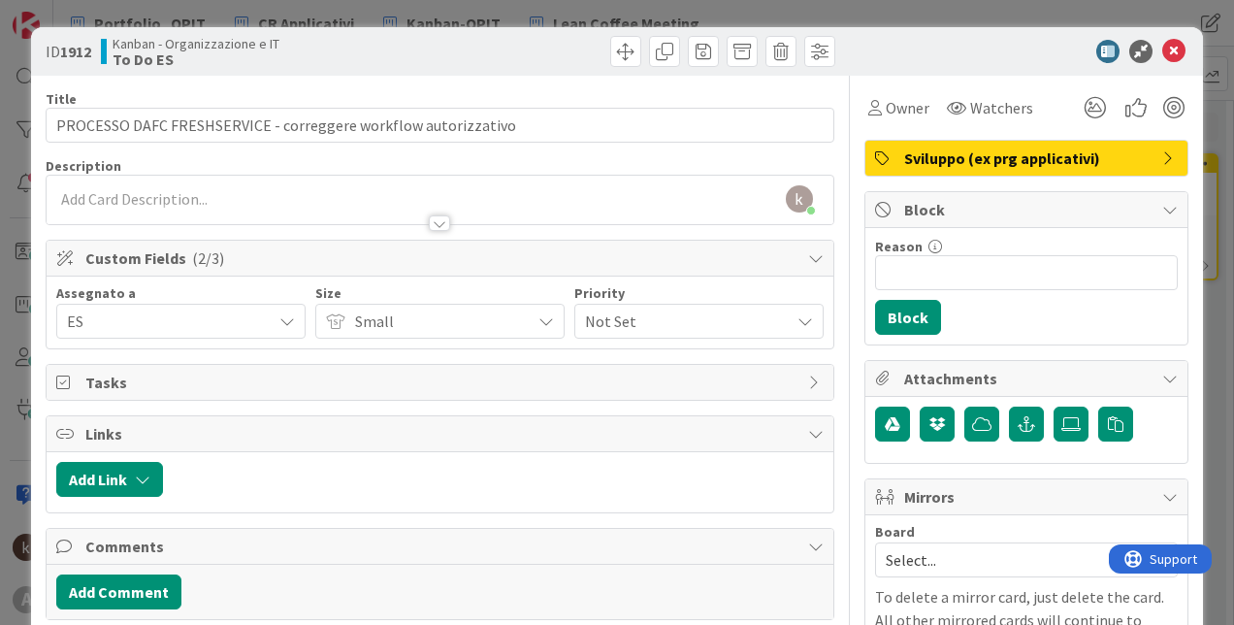
drag, startPoint x: 698, startPoint y: 315, endPoint x: 698, endPoint y: 339, distance: 24.2
click at [698, 315] on span "Not Set" at bounding box center [682, 320] width 195 height 27
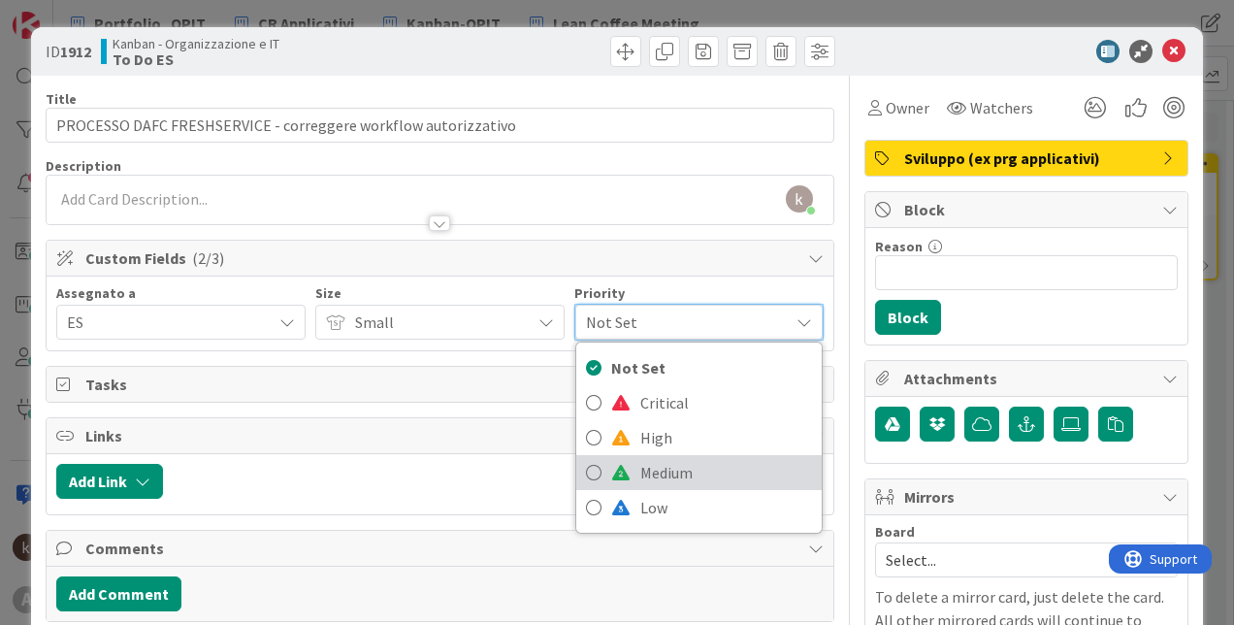
click at [591, 474] on icon at bounding box center [594, 472] width 16 height 29
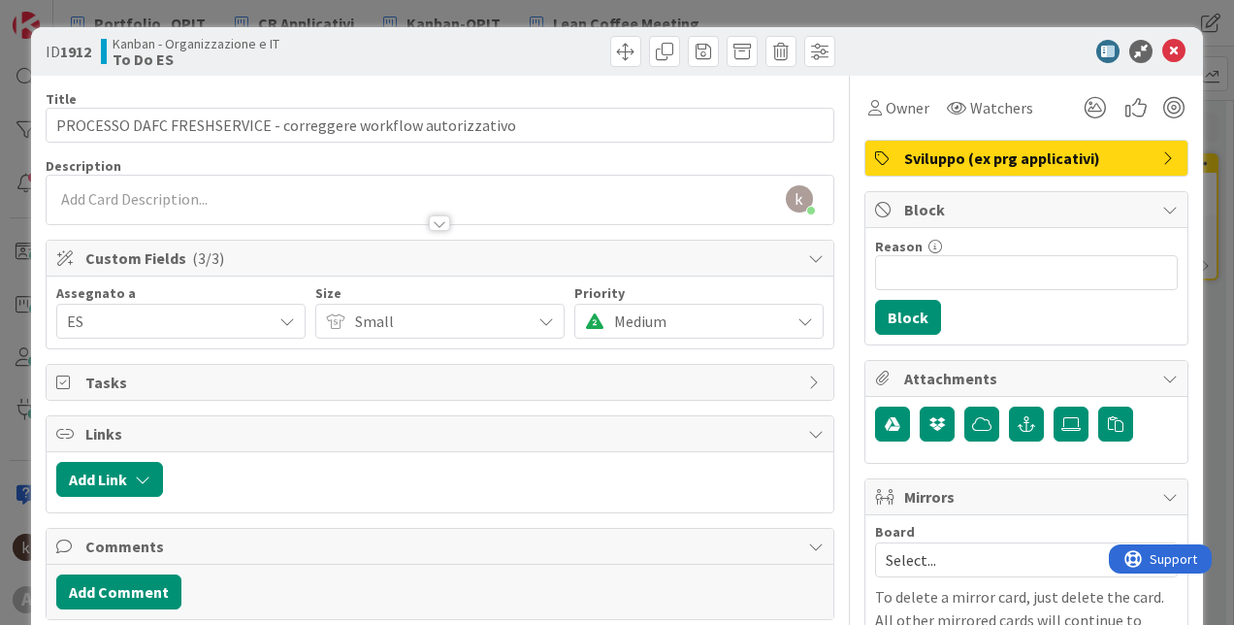
click at [437, 313] on span "Small" at bounding box center [438, 320] width 166 height 27
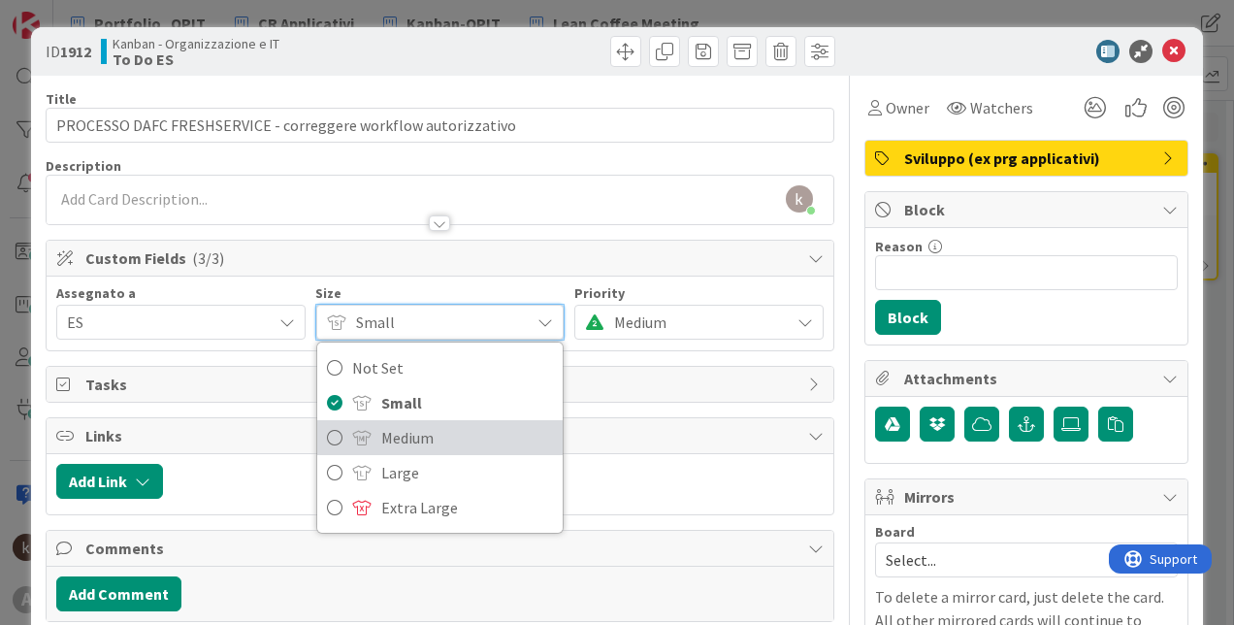
click at [368, 431] on link "Medium" at bounding box center [439, 437] width 245 height 35
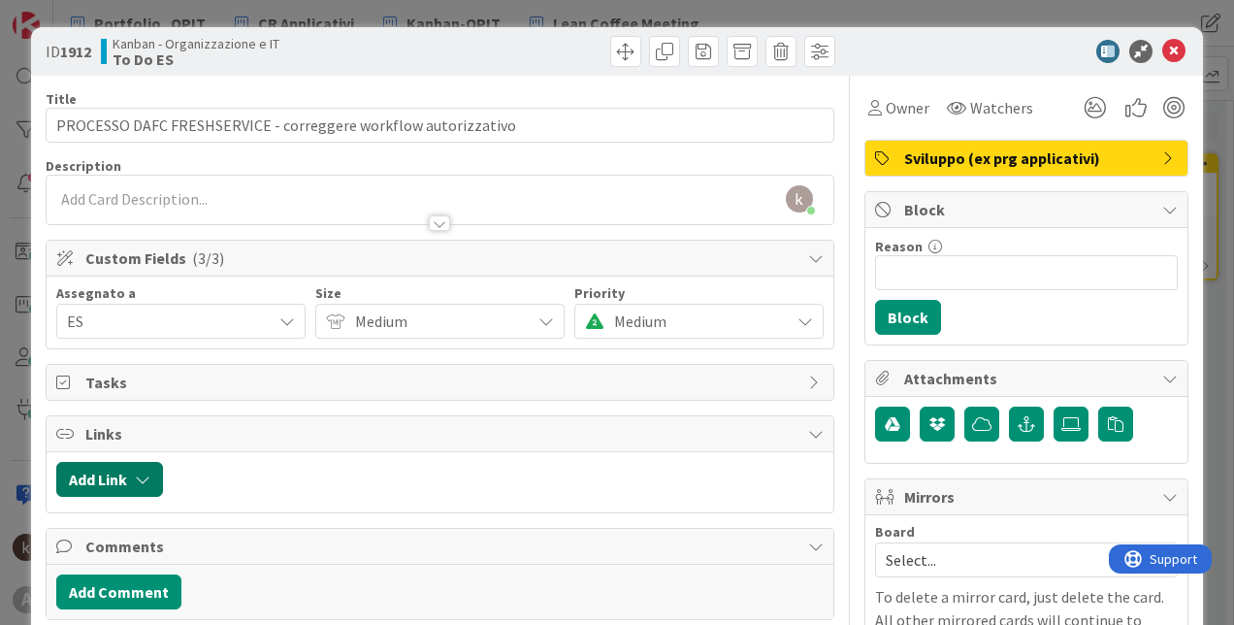
click at [155, 468] on button "Add Link" at bounding box center [109, 479] width 107 height 35
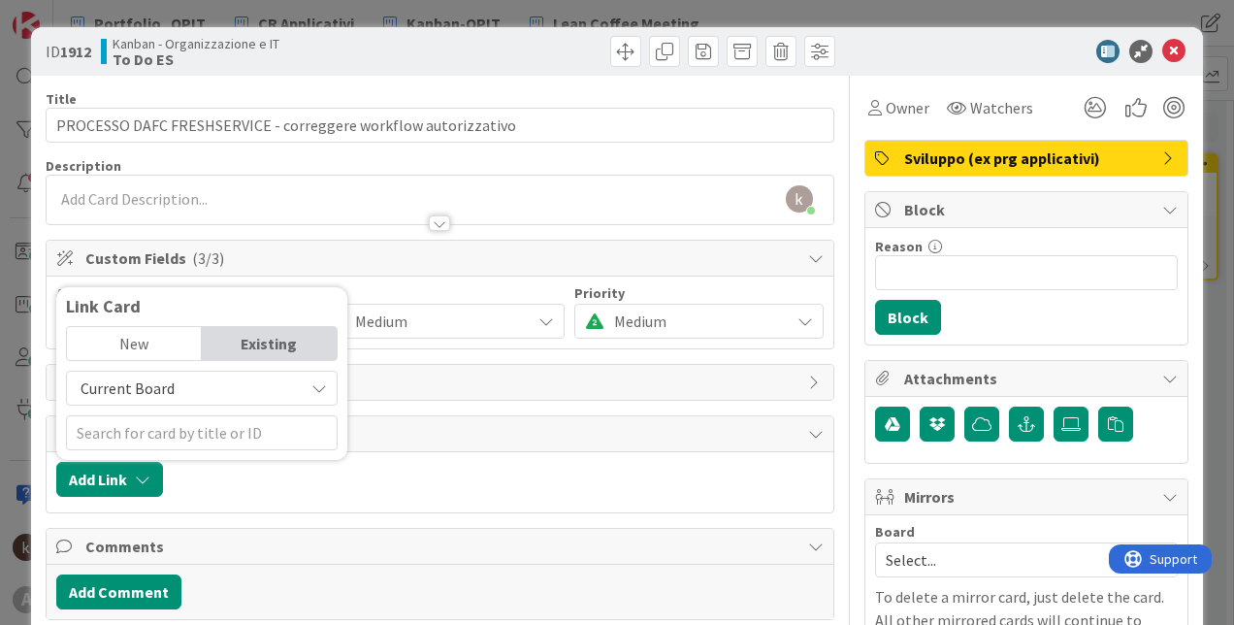
click at [136, 401] on span "Current Board" at bounding box center [185, 387] width 217 height 27
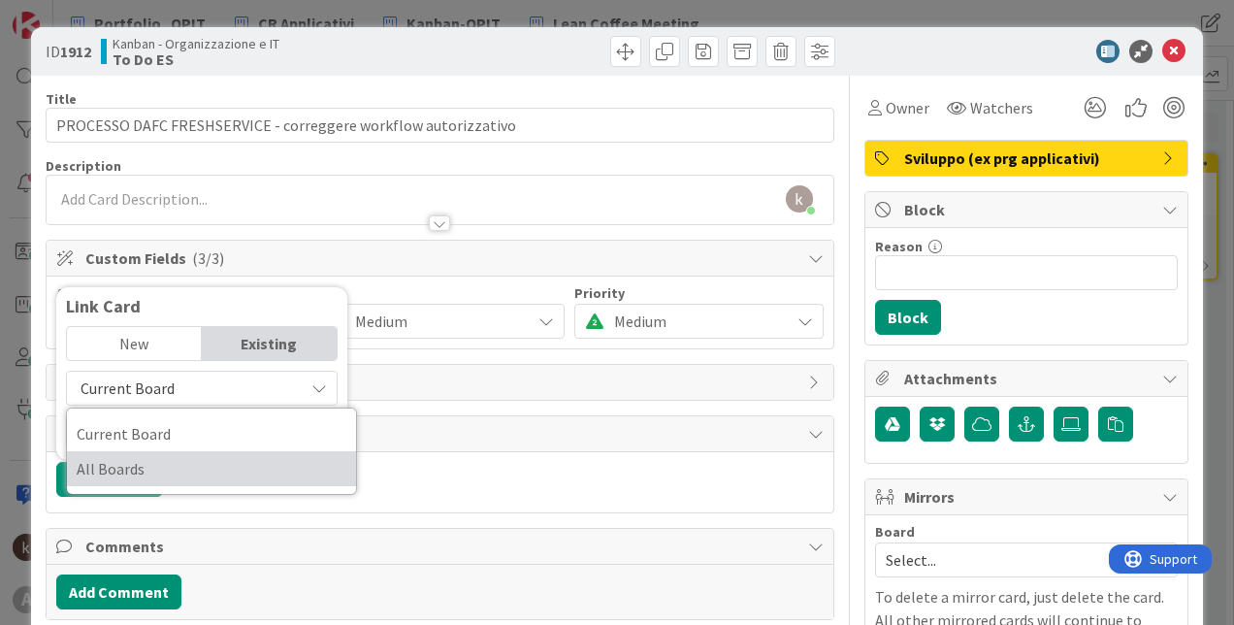
click at [145, 467] on span "All Boards" at bounding box center [212, 468] width 270 height 29
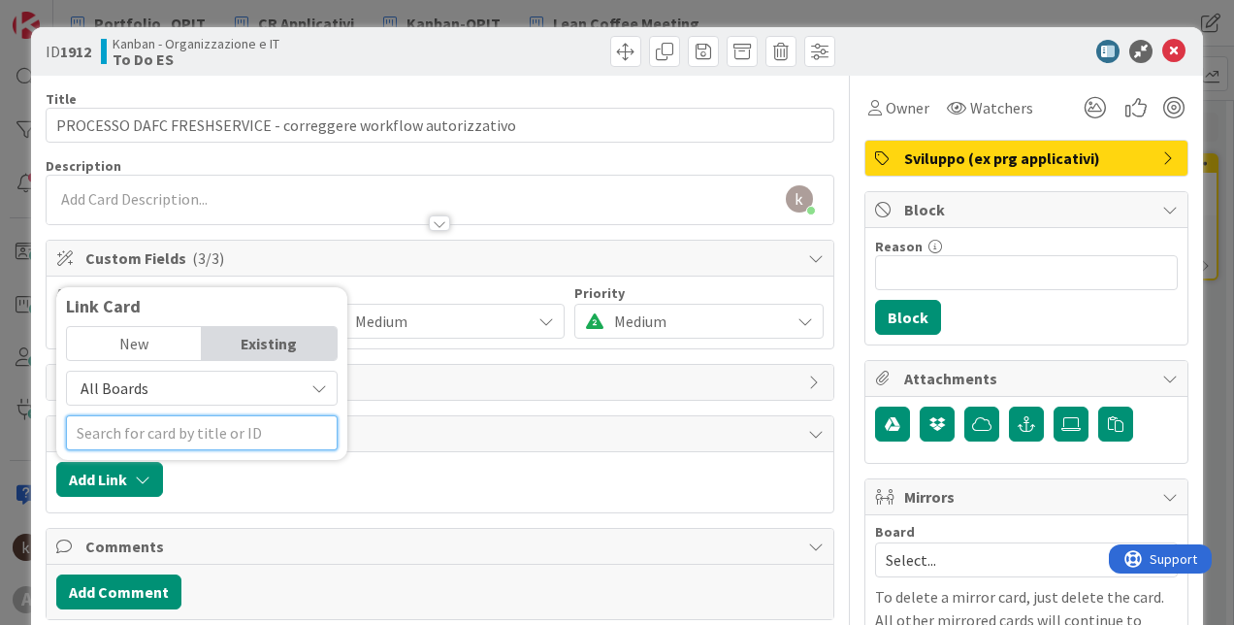
click at [154, 434] on input "text" at bounding box center [202, 432] width 272 height 35
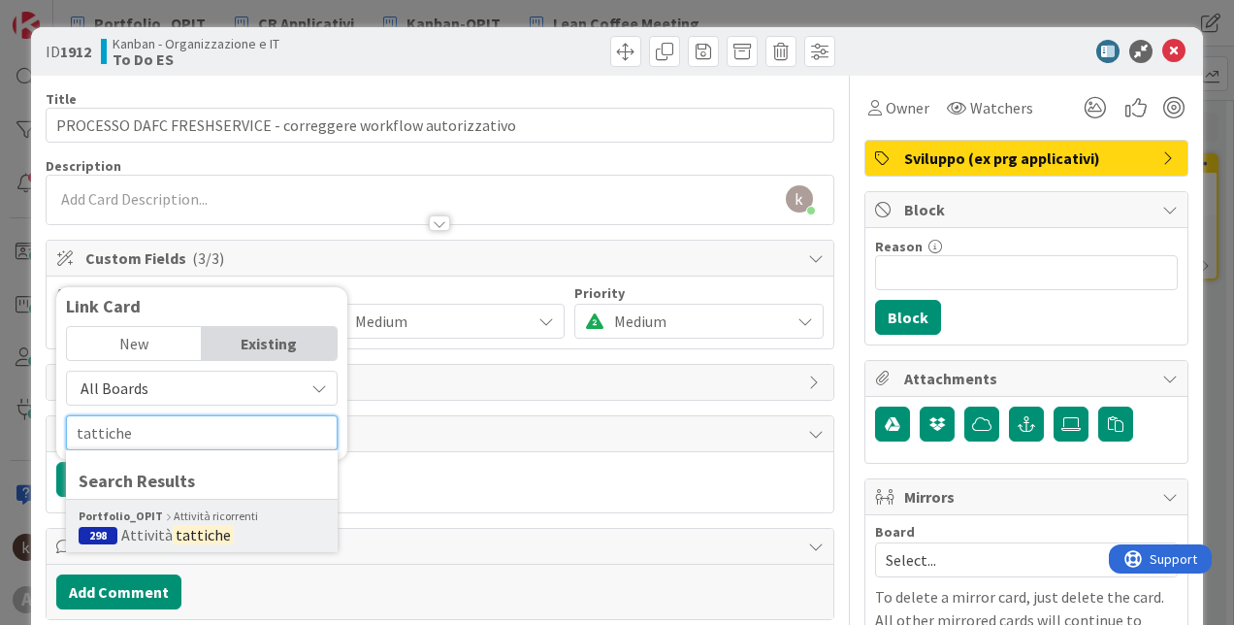
type input "tattiche"
click at [188, 528] on mark "tattiche" at bounding box center [203, 534] width 61 height 25
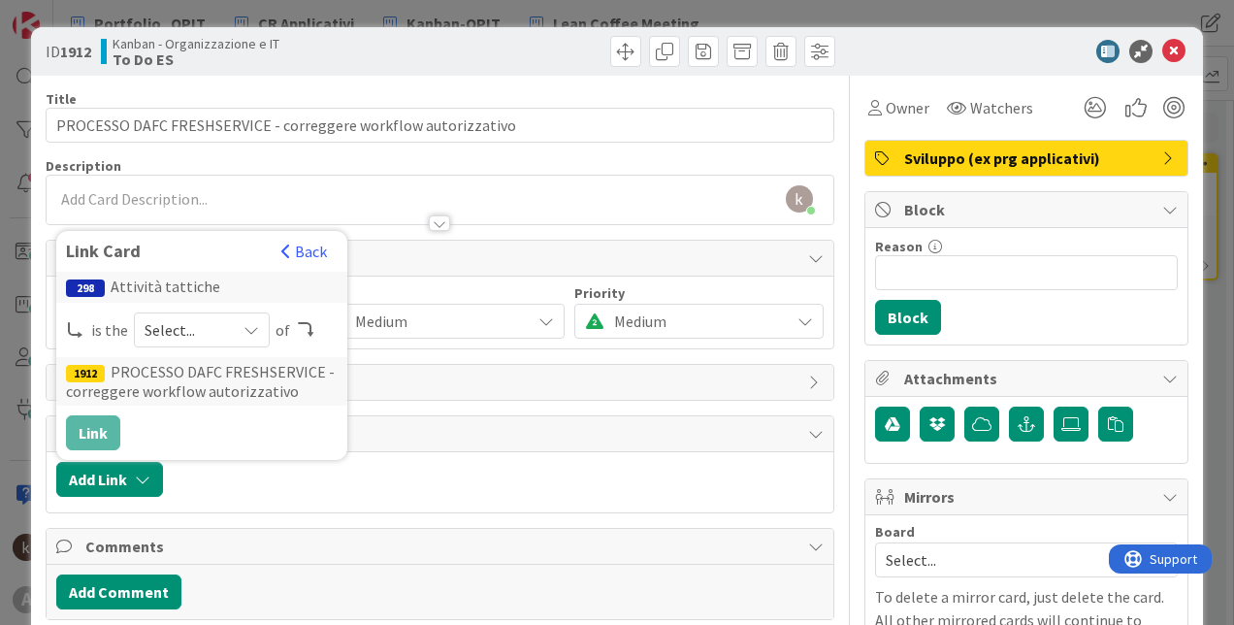
click at [176, 336] on span "Select..." at bounding box center [185, 329] width 81 height 27
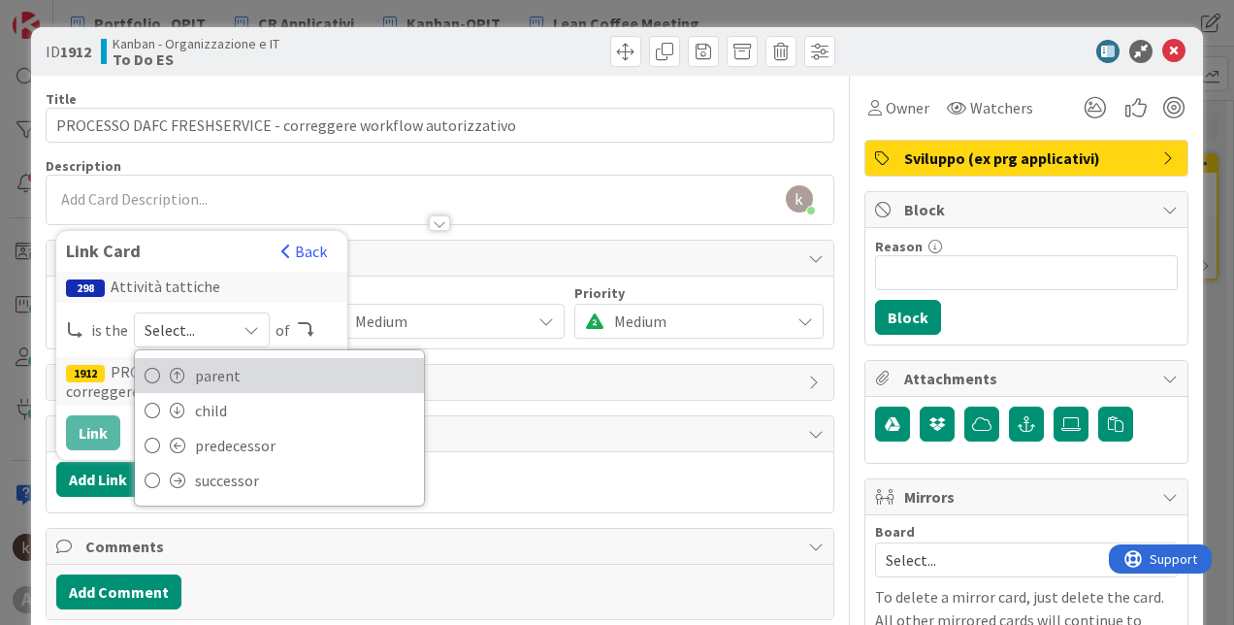
click at [175, 372] on span at bounding box center [178, 376] width 16 height 16
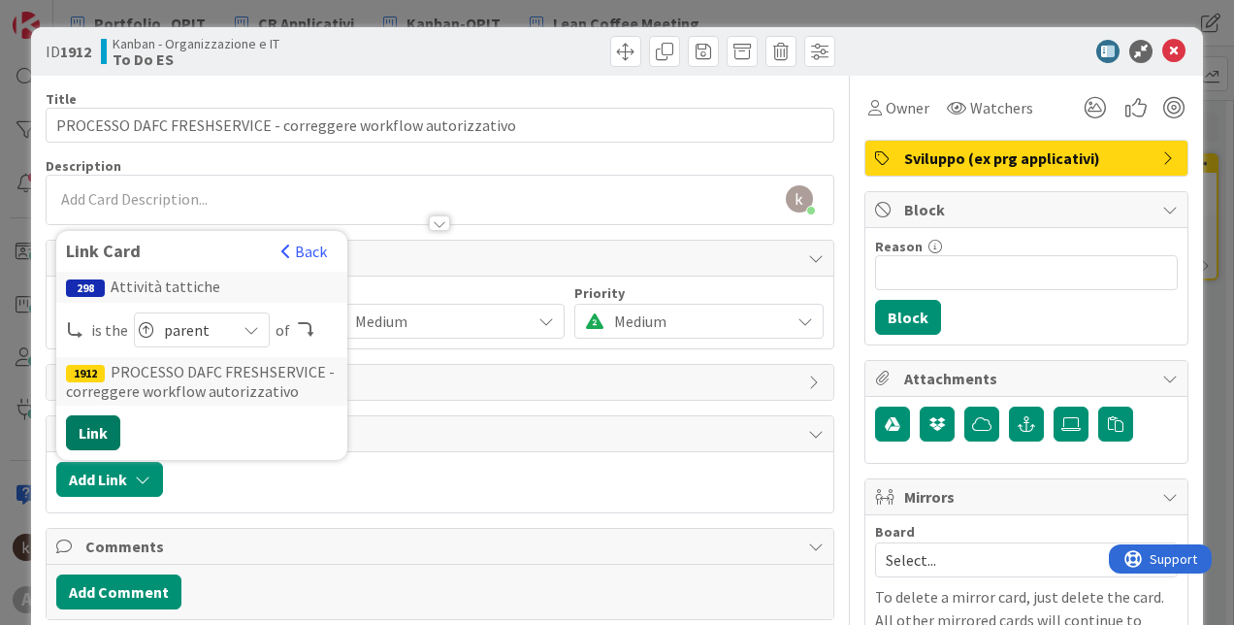
click at [106, 433] on button "Link" at bounding box center [93, 432] width 54 height 35
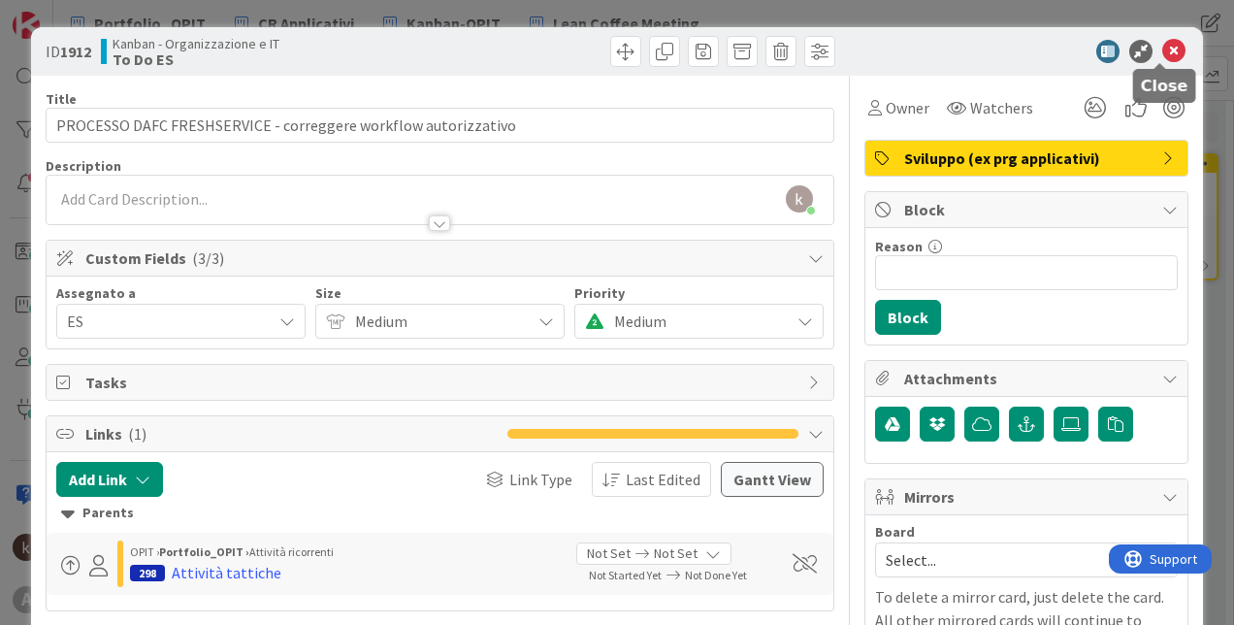
click at [1163, 45] on icon at bounding box center [1173, 51] width 23 height 23
